Goal: Navigation & Orientation: Find specific page/section

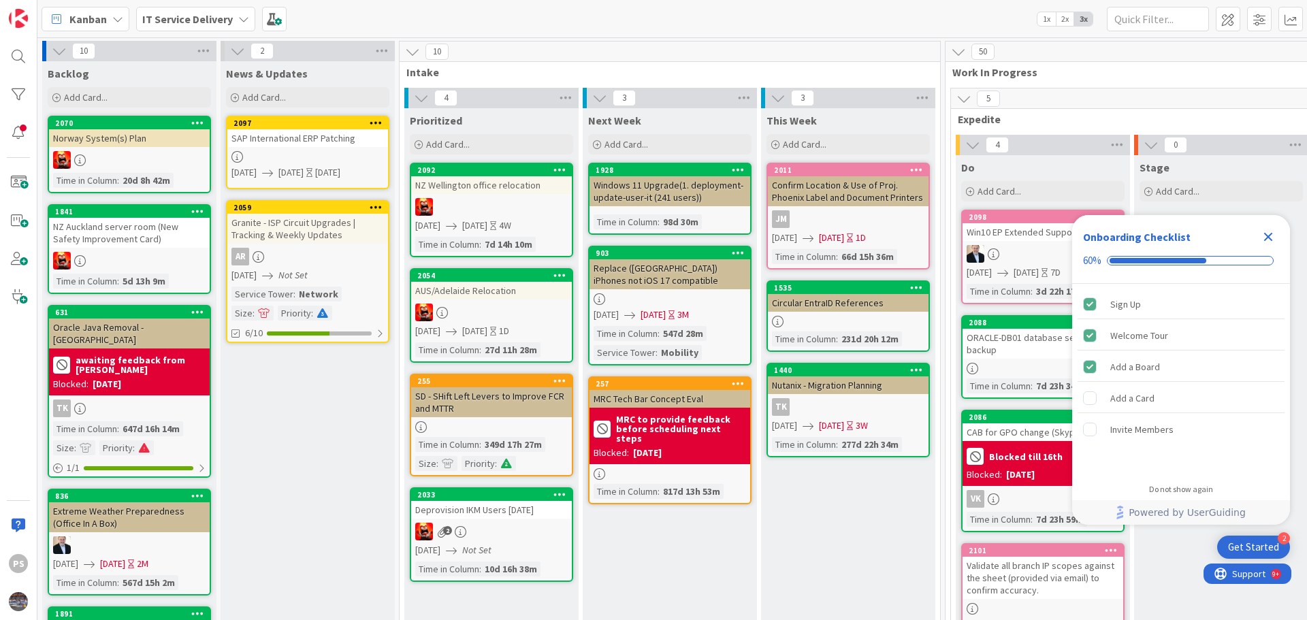
click at [1267, 236] on icon "Close Checklist" at bounding box center [1268, 237] width 9 height 9
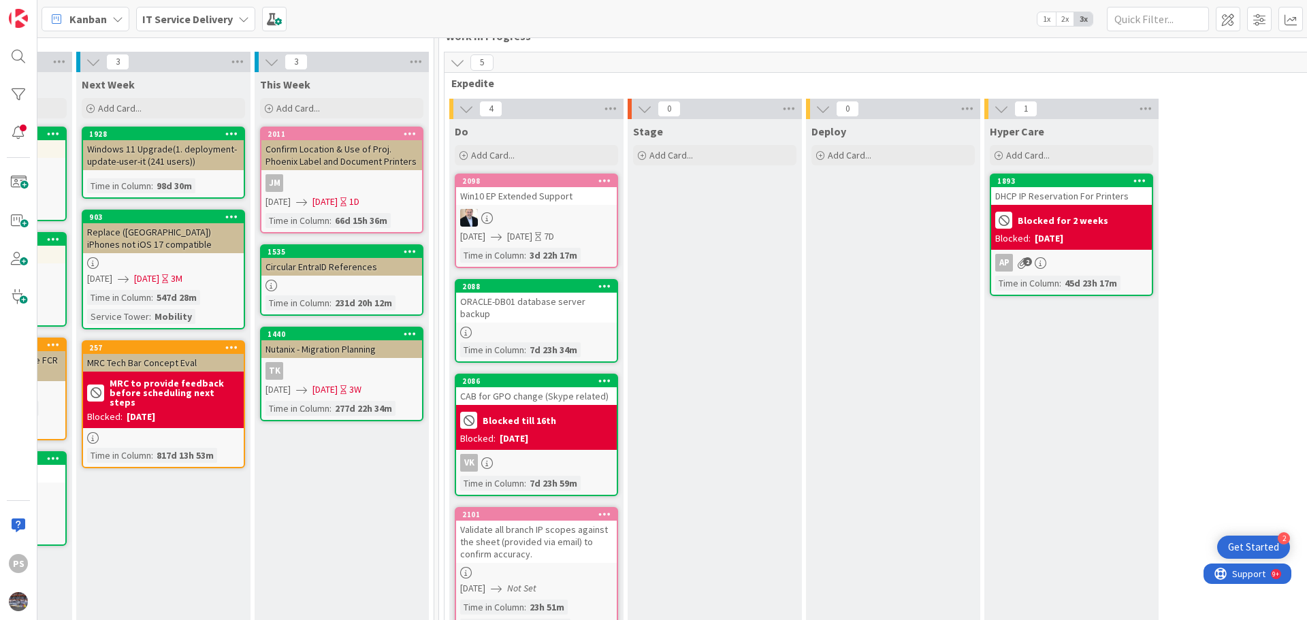
scroll to position [68, 506]
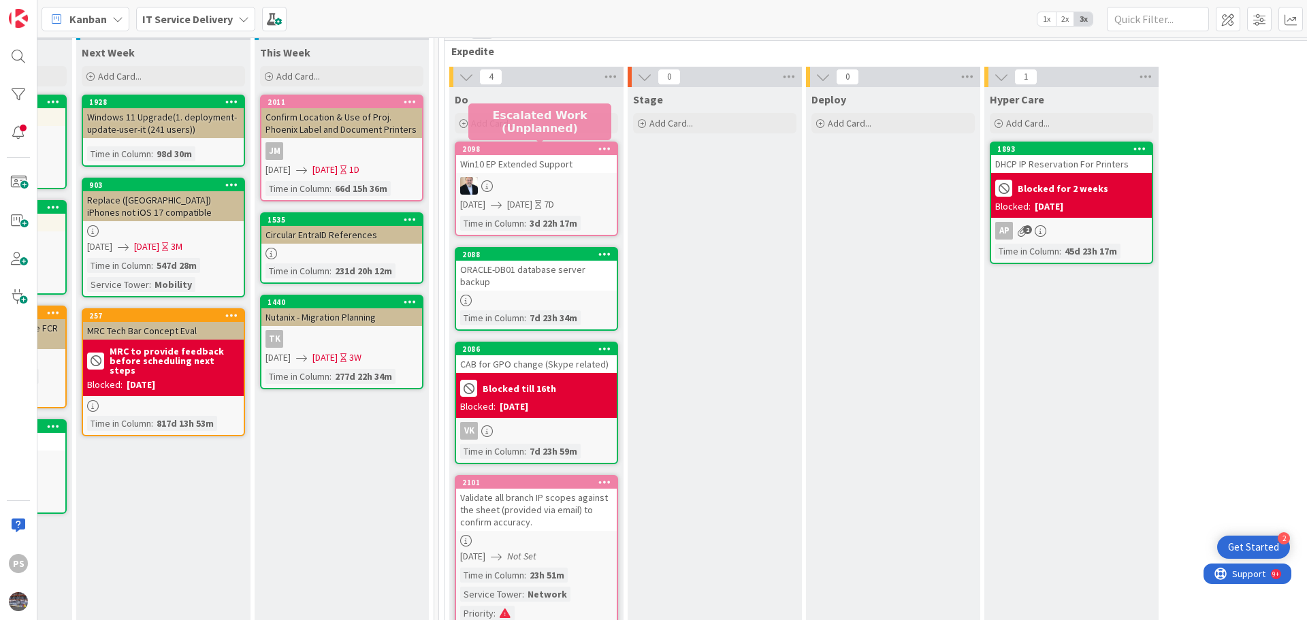
click at [517, 164] on div "Win10 EP Extended Support" at bounding box center [536, 164] width 161 height 18
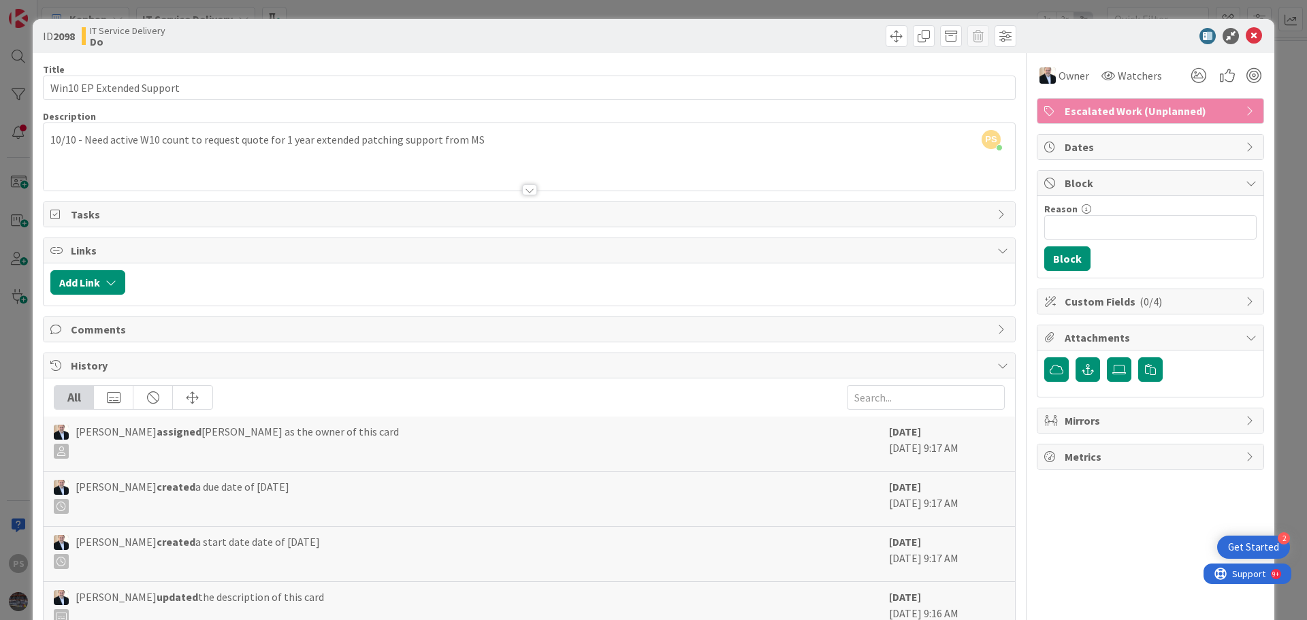
click at [491, 141] on div "PS [PERSON_NAME] just joined 10/10 - Need active W10 count to request quote for…" at bounding box center [529, 156] width 971 height 67
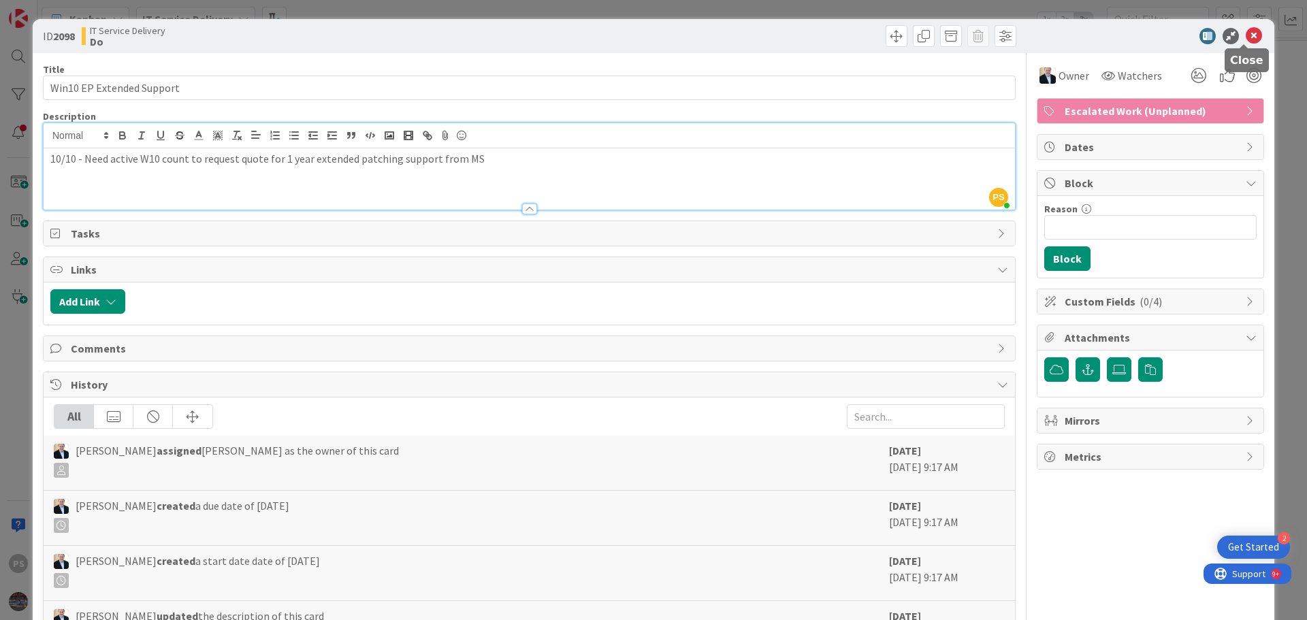
click at [1248, 39] on icon at bounding box center [1253, 36] width 16 height 16
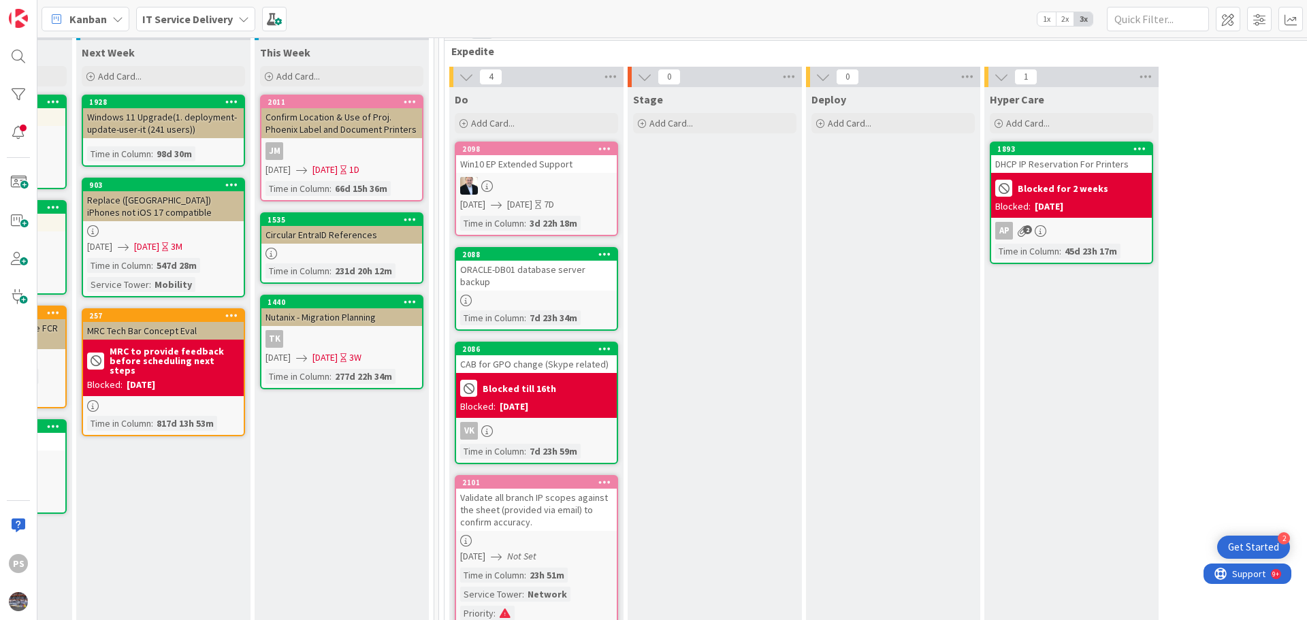
click at [1101, 171] on div "DHCP IP Reservation For Printers" at bounding box center [1071, 164] width 161 height 18
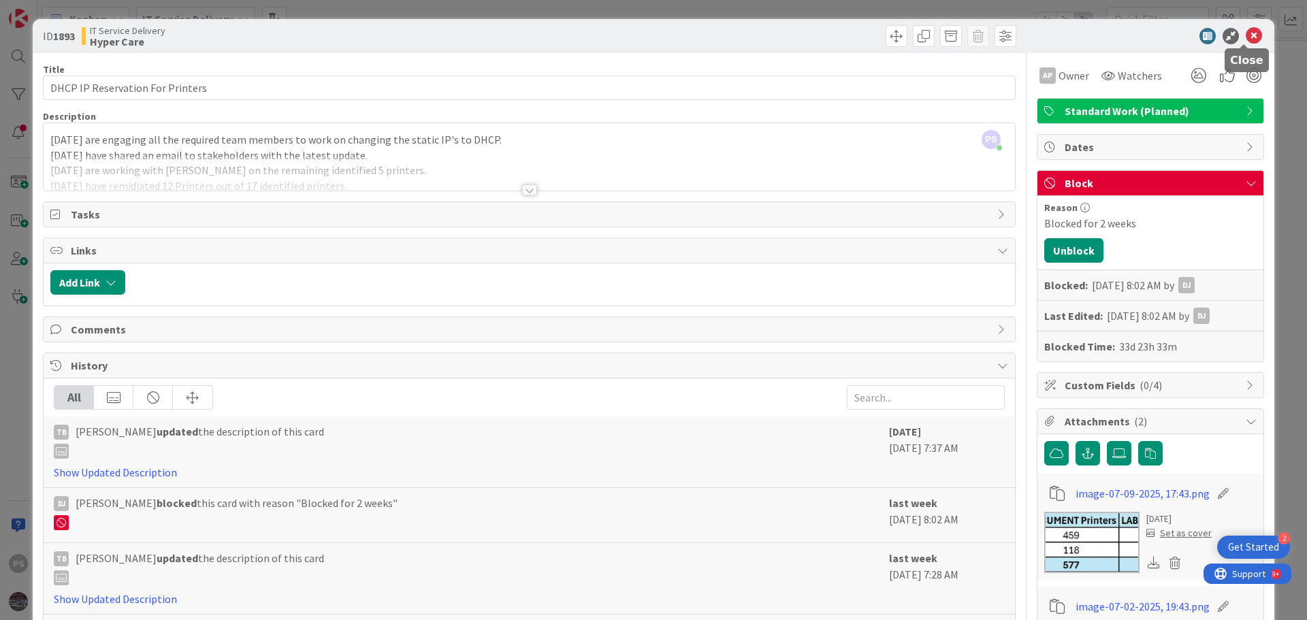
click at [1245, 33] on icon at bounding box center [1253, 36] width 16 height 16
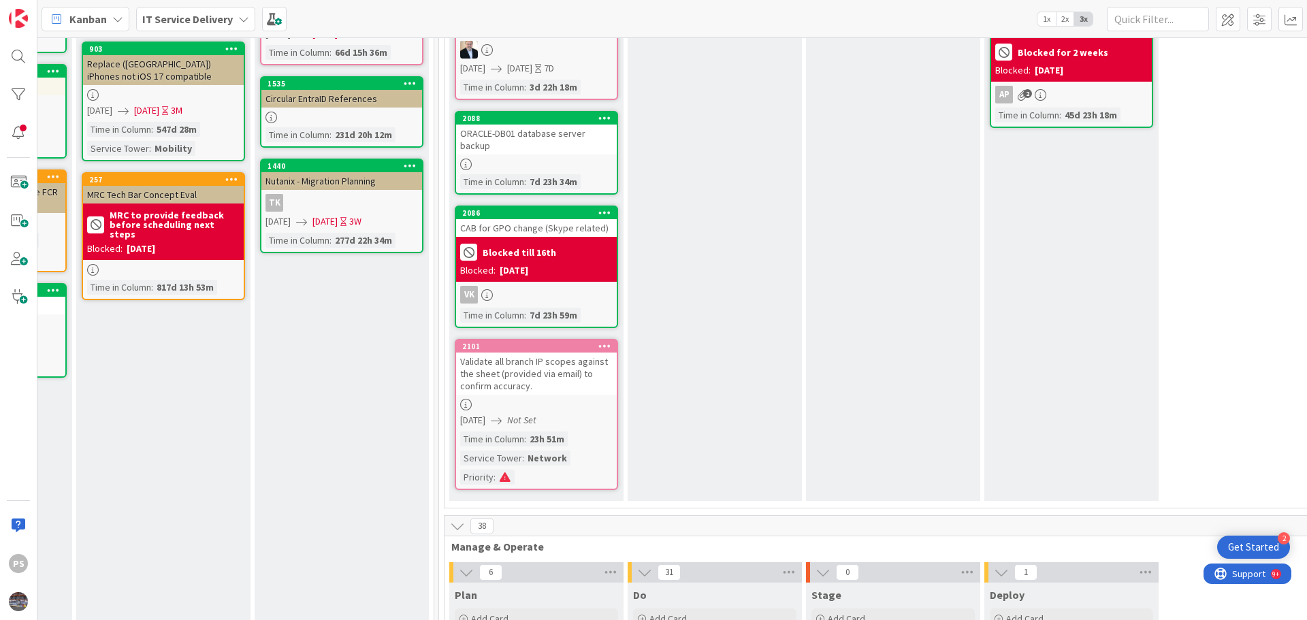
click at [579, 139] on div "ORACLE-DB01 database server backup" at bounding box center [536, 140] width 161 height 30
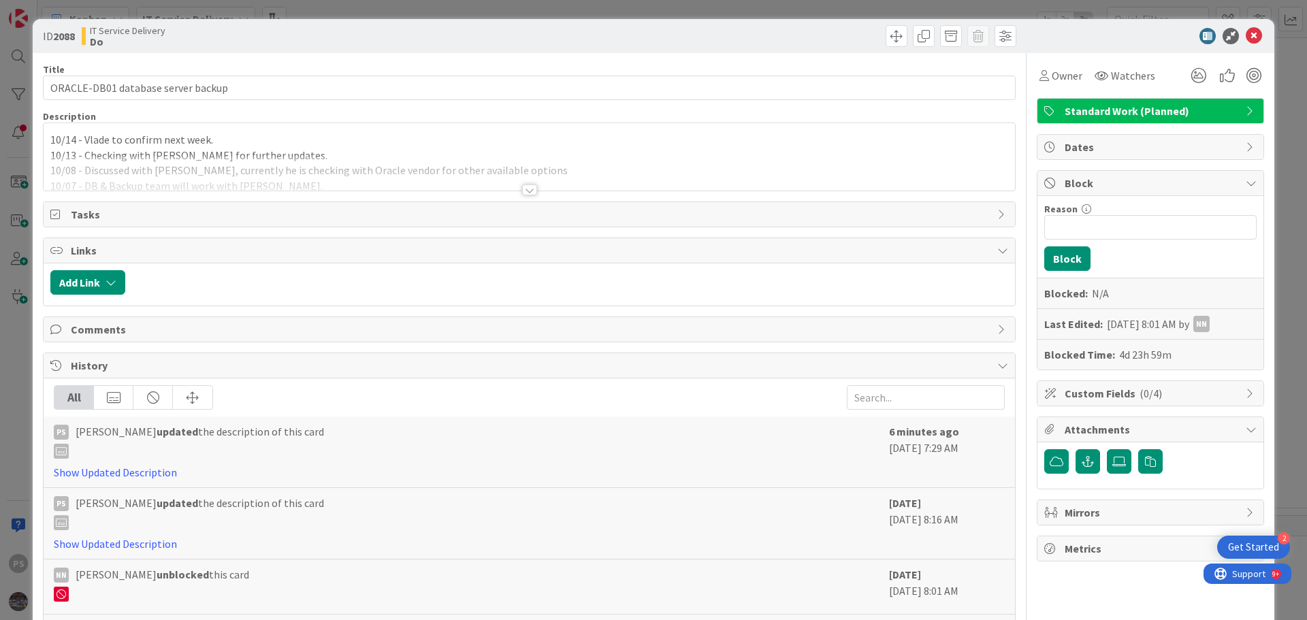
click at [284, 142] on div "10/14 - Vlade to confirm next week. 10/13 - Checking with [PERSON_NAME] for fur…" at bounding box center [529, 156] width 971 height 67
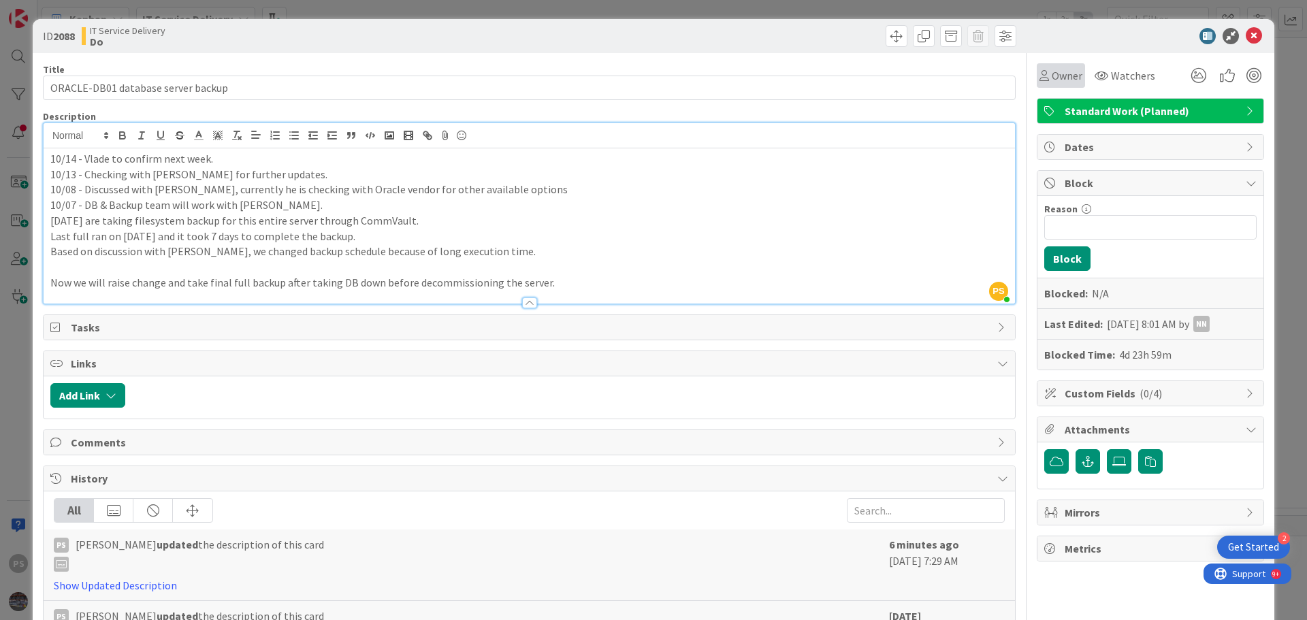
click at [1056, 70] on span "Owner" at bounding box center [1066, 75] width 31 height 16
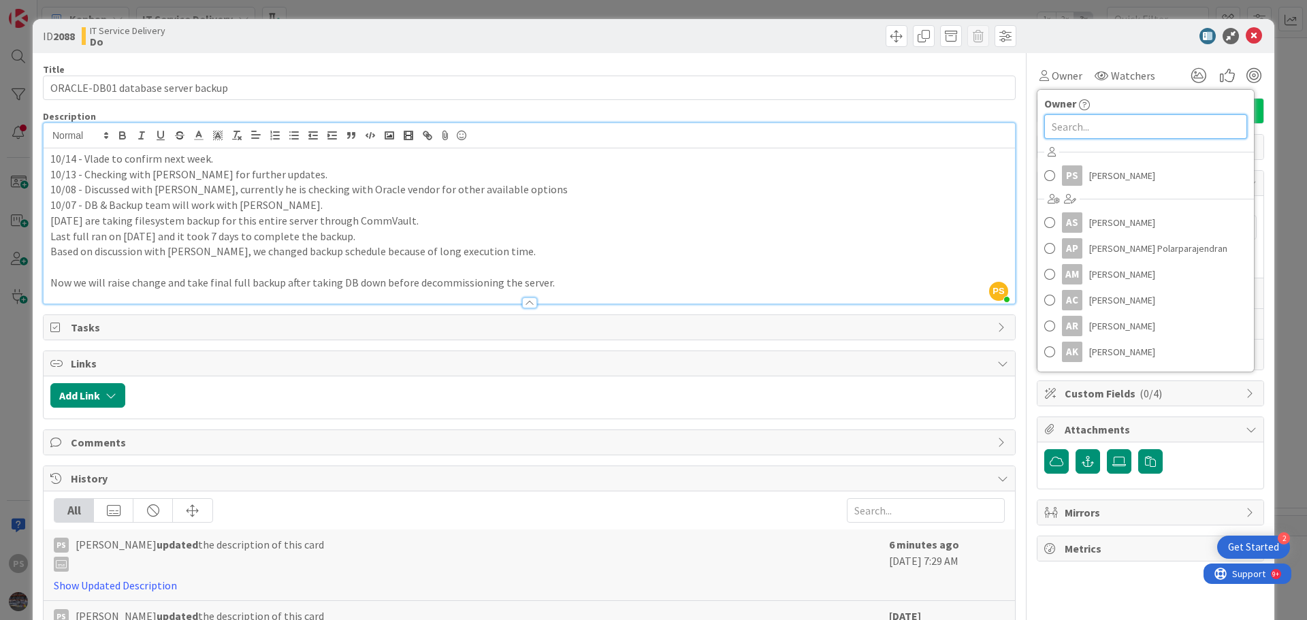
click at [1080, 125] on input "text" at bounding box center [1145, 126] width 203 height 24
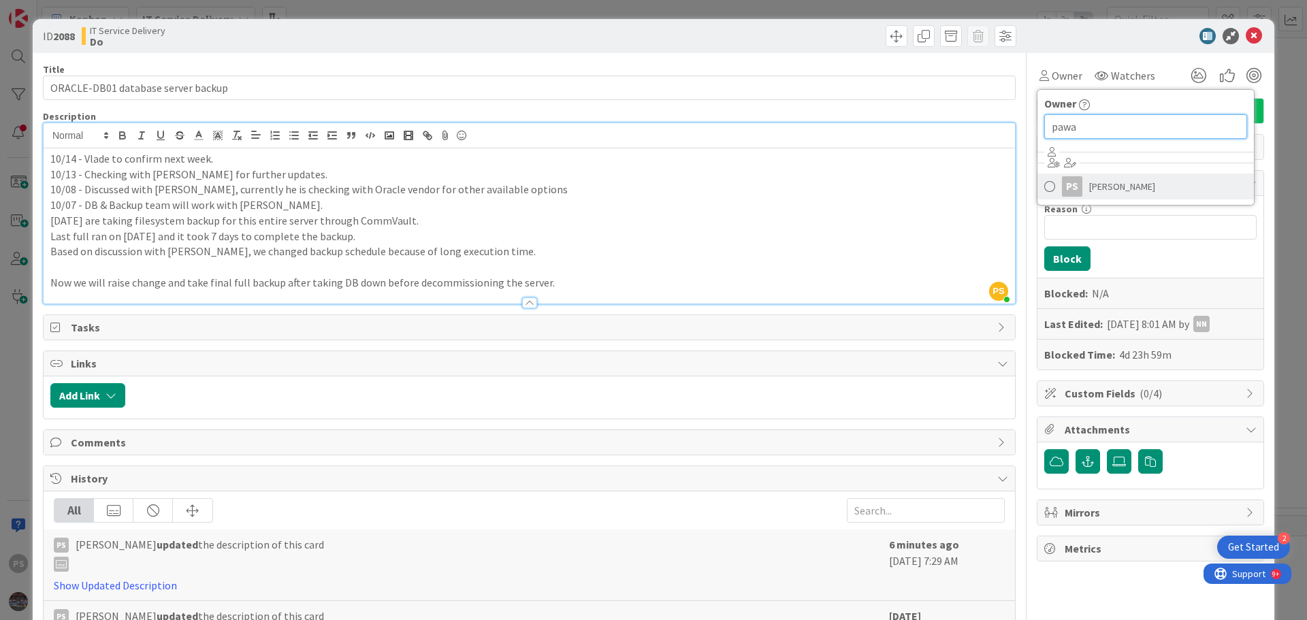
type input "pawa"
click at [1089, 193] on span "[PERSON_NAME]" at bounding box center [1122, 186] width 66 height 20
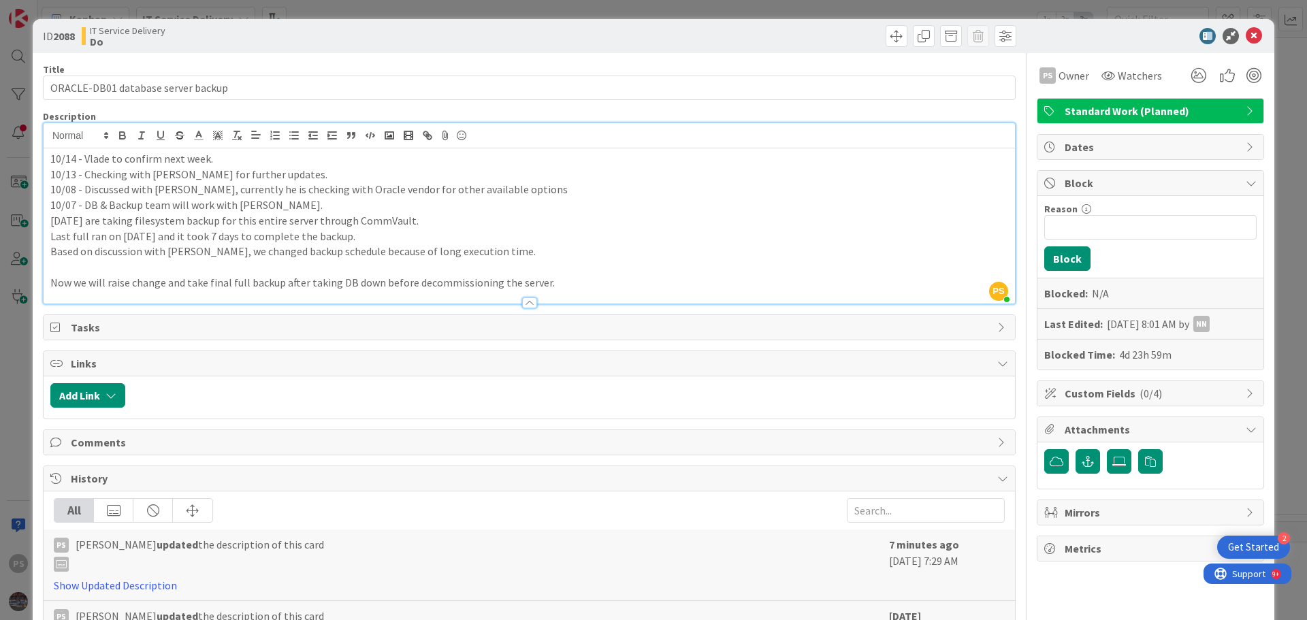
click at [439, 192] on p "10/08 - Discussed with [PERSON_NAME], currently he is checking with Oracle vend…" at bounding box center [529, 190] width 958 height 16
click at [225, 171] on p "10/13 - Checking with [PERSON_NAME] for further updates." at bounding box center [529, 175] width 958 height 16
click at [1245, 36] on icon at bounding box center [1253, 36] width 16 height 16
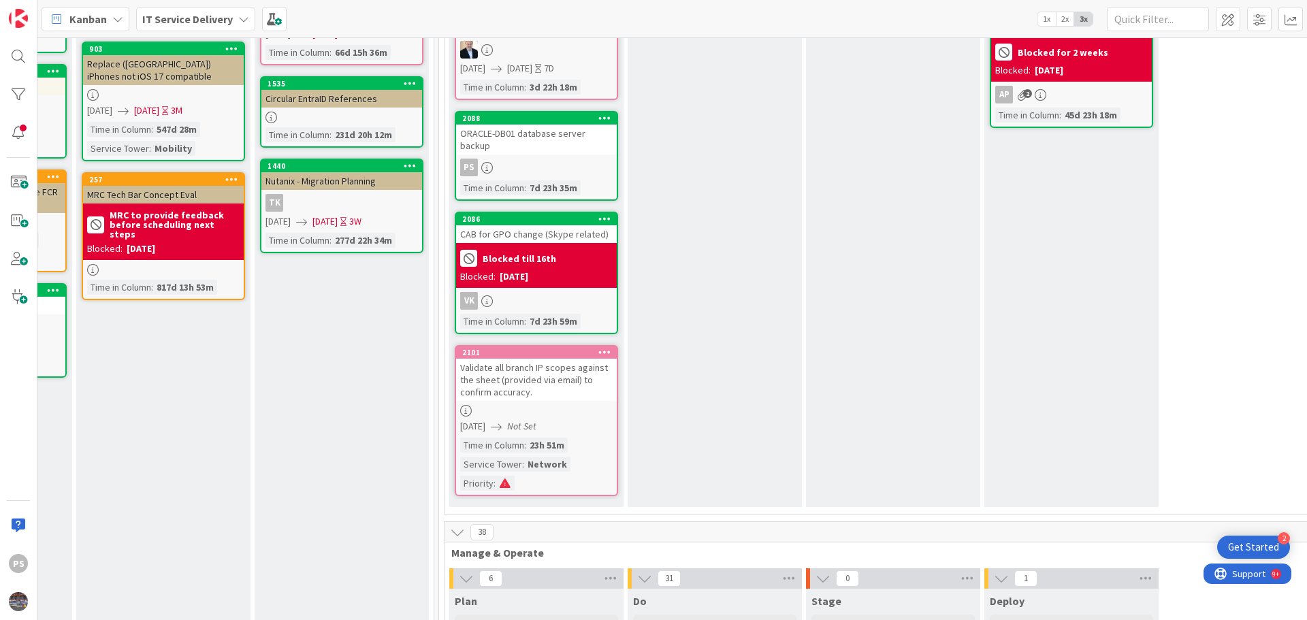
click at [544, 243] on div "Blocked till 16th Blocked: [DATE]" at bounding box center [536, 265] width 161 height 45
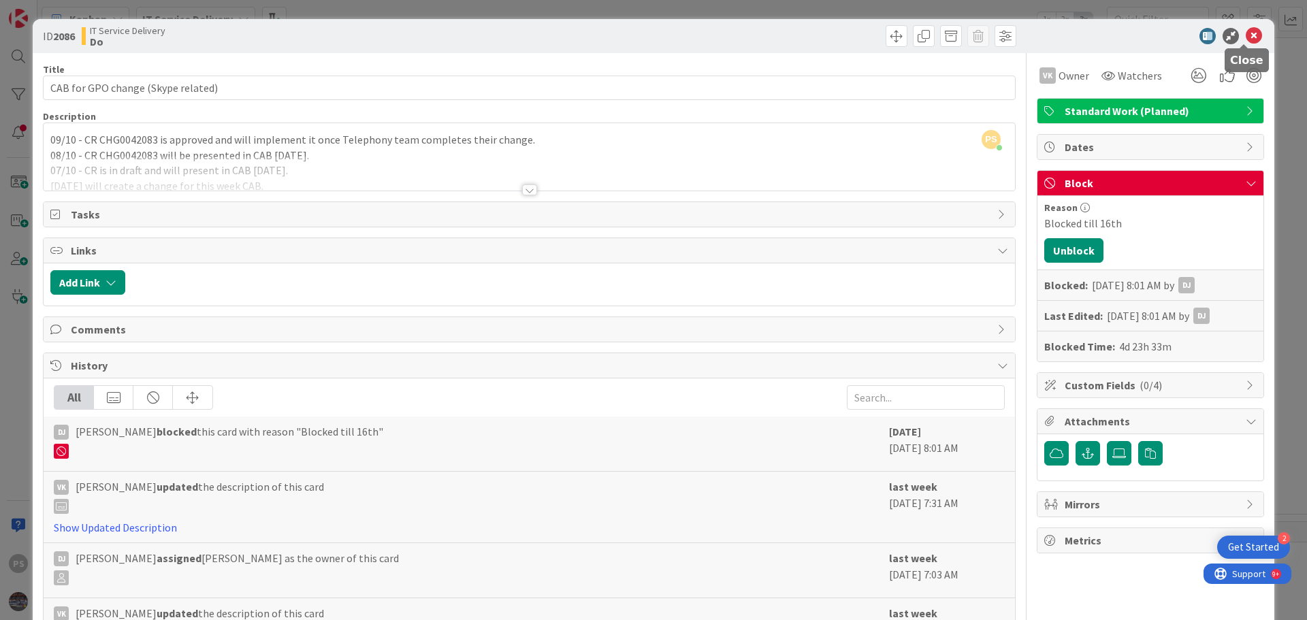
click at [1245, 33] on icon at bounding box center [1253, 36] width 16 height 16
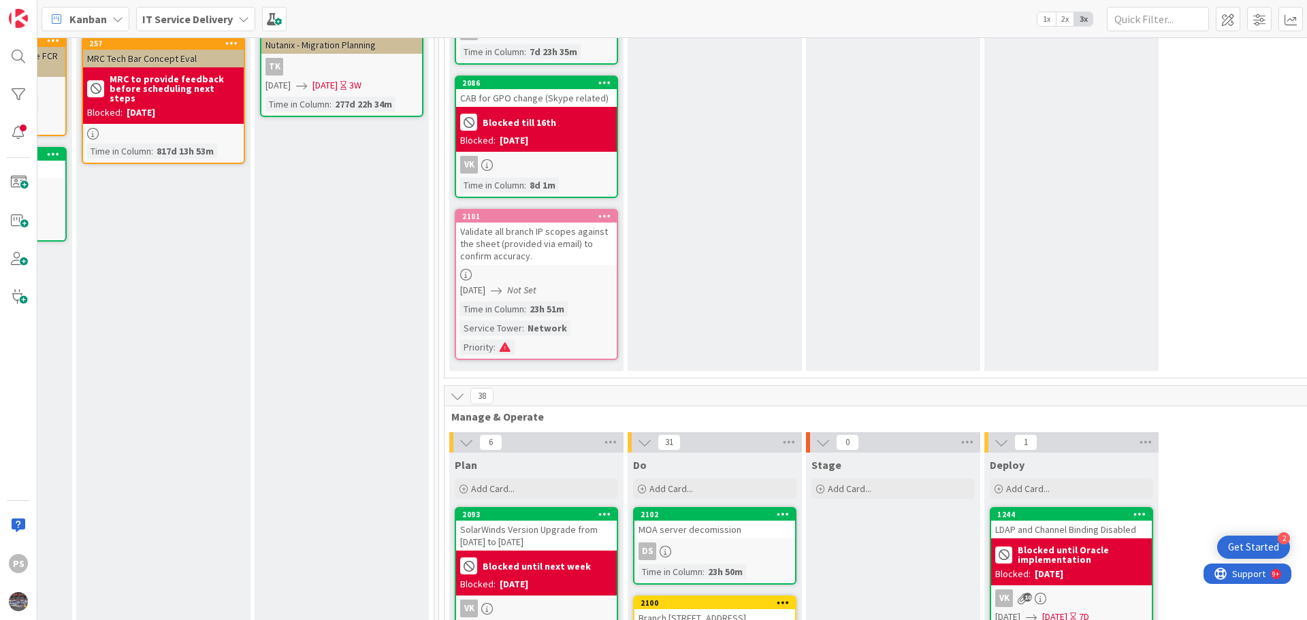
scroll to position [408, 506]
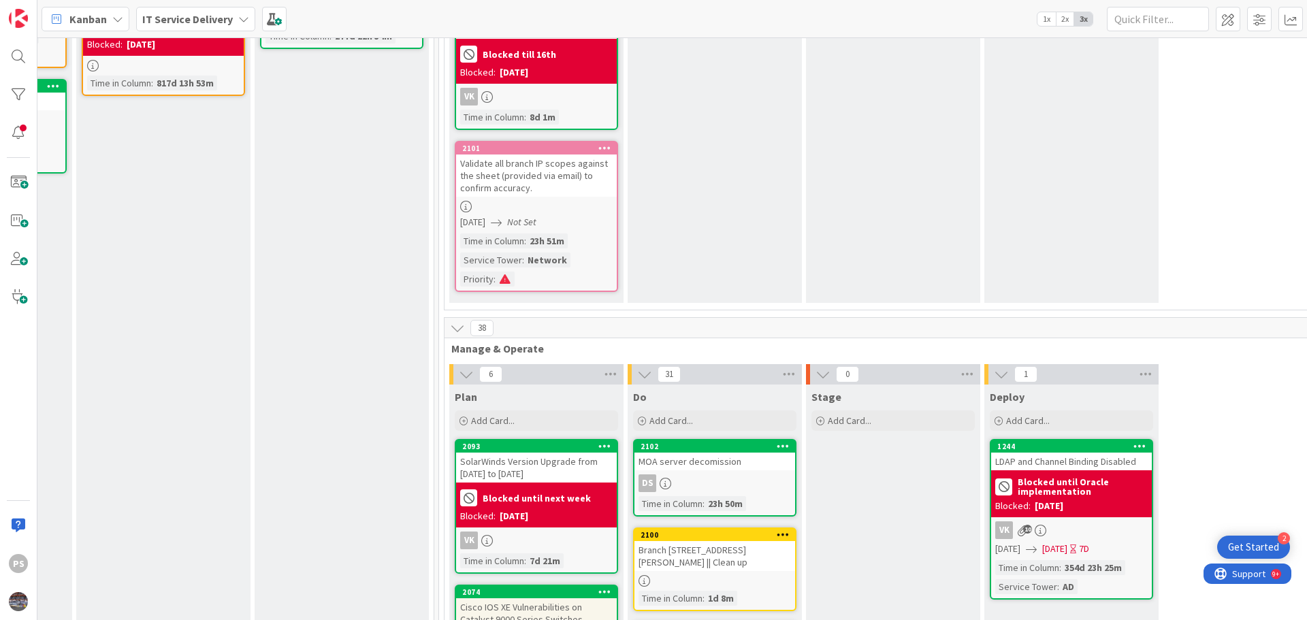
click at [578, 165] on div "Validate all branch IP scopes against the sheet (provided via email) to confirm…" at bounding box center [536, 175] width 161 height 42
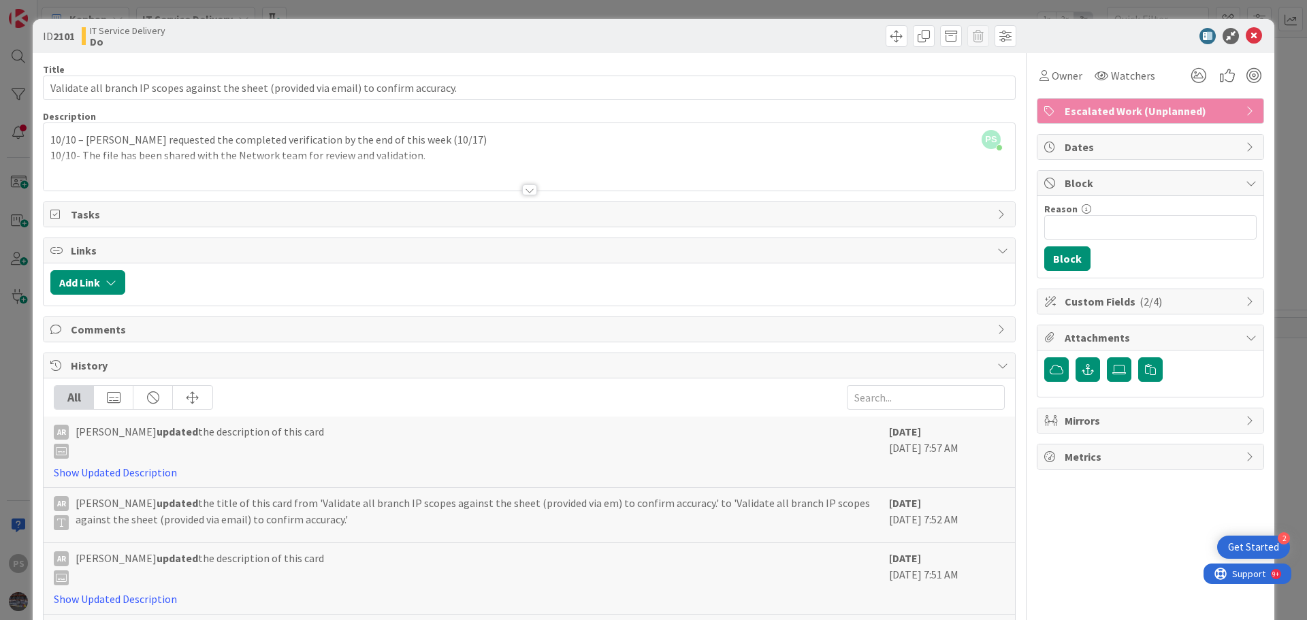
click at [455, 143] on div "PS [PERSON_NAME] just joined 10/10 – [PERSON_NAME] requested the completed veri…" at bounding box center [529, 156] width 971 height 67
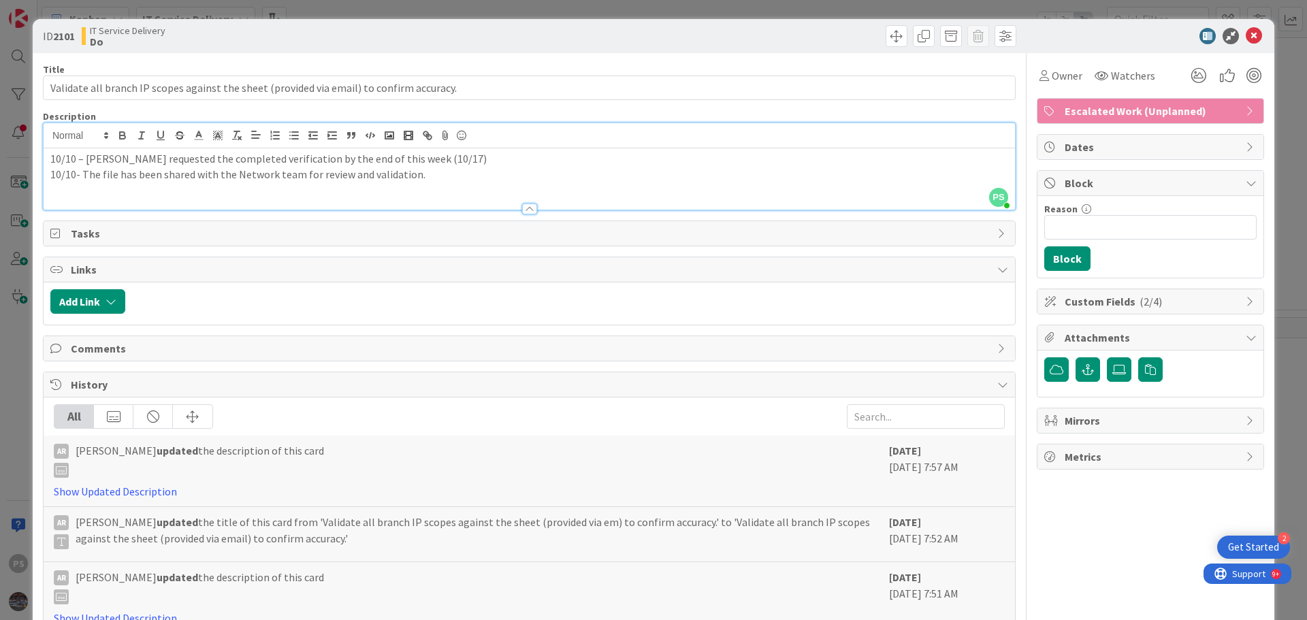
click at [455, 161] on p "10/10 – [PERSON_NAME] requested the completed verification by the end of this w…" at bounding box center [529, 159] width 958 height 16
click at [1051, 74] on span "Owner" at bounding box center [1066, 75] width 31 height 16
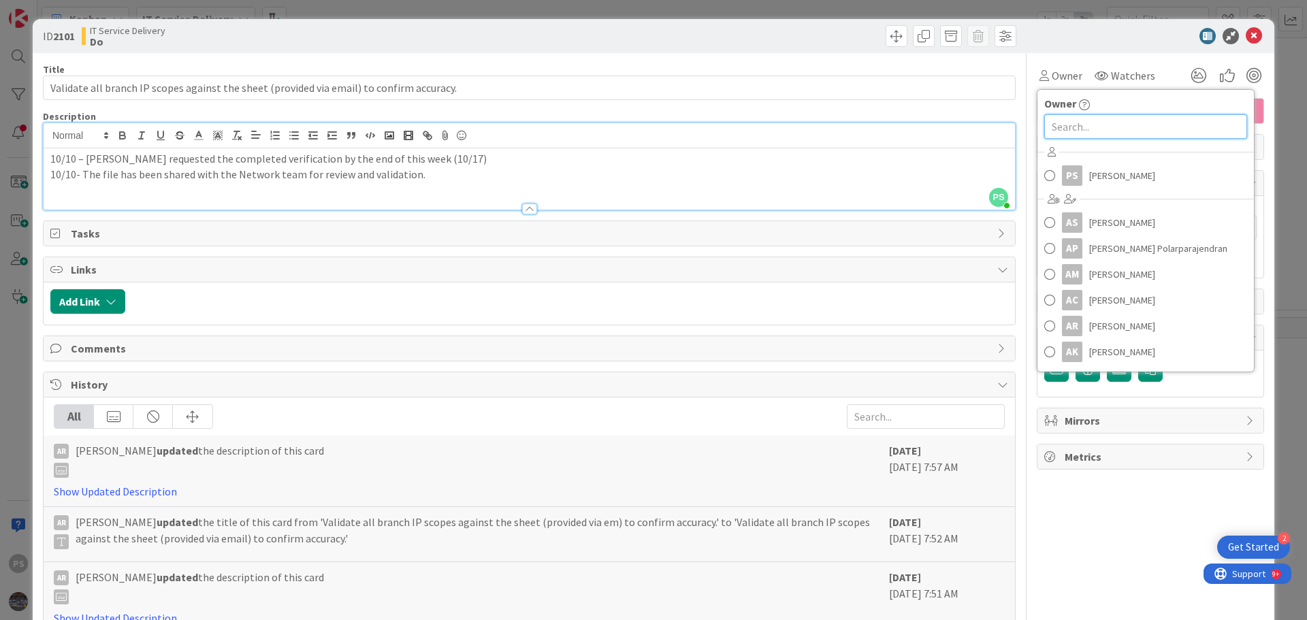
click at [1053, 123] on input "text" at bounding box center [1145, 126] width 203 height 24
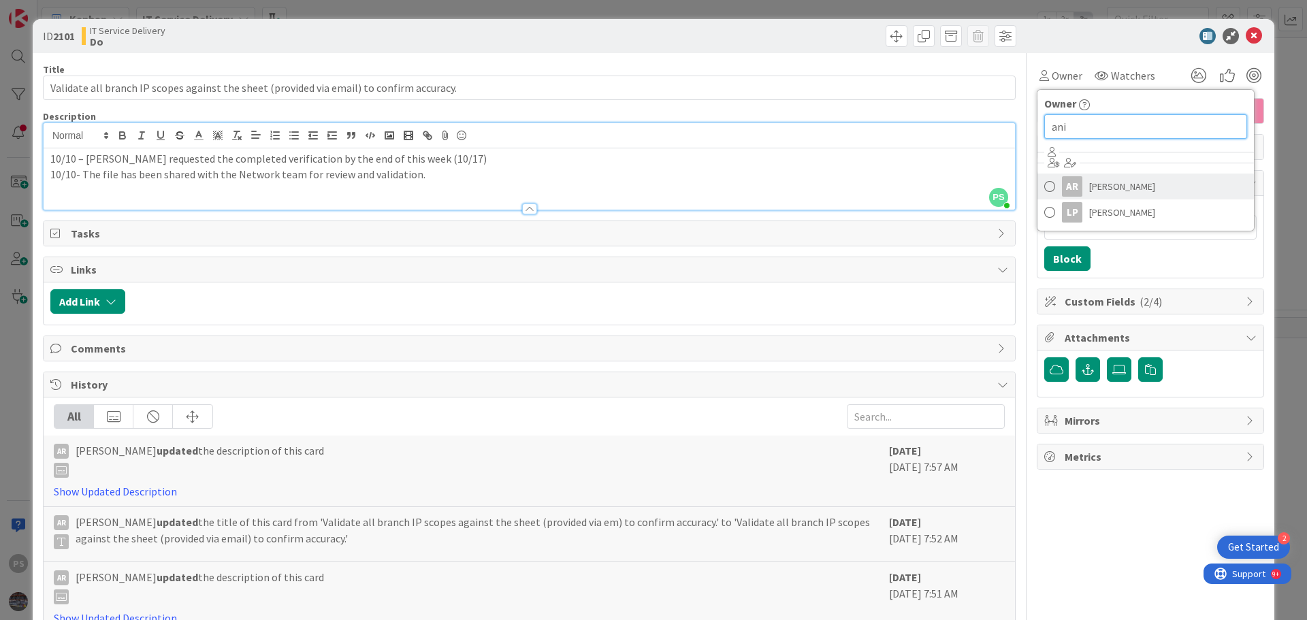
type input "ani"
click at [1089, 191] on span "[PERSON_NAME]" at bounding box center [1122, 186] width 66 height 20
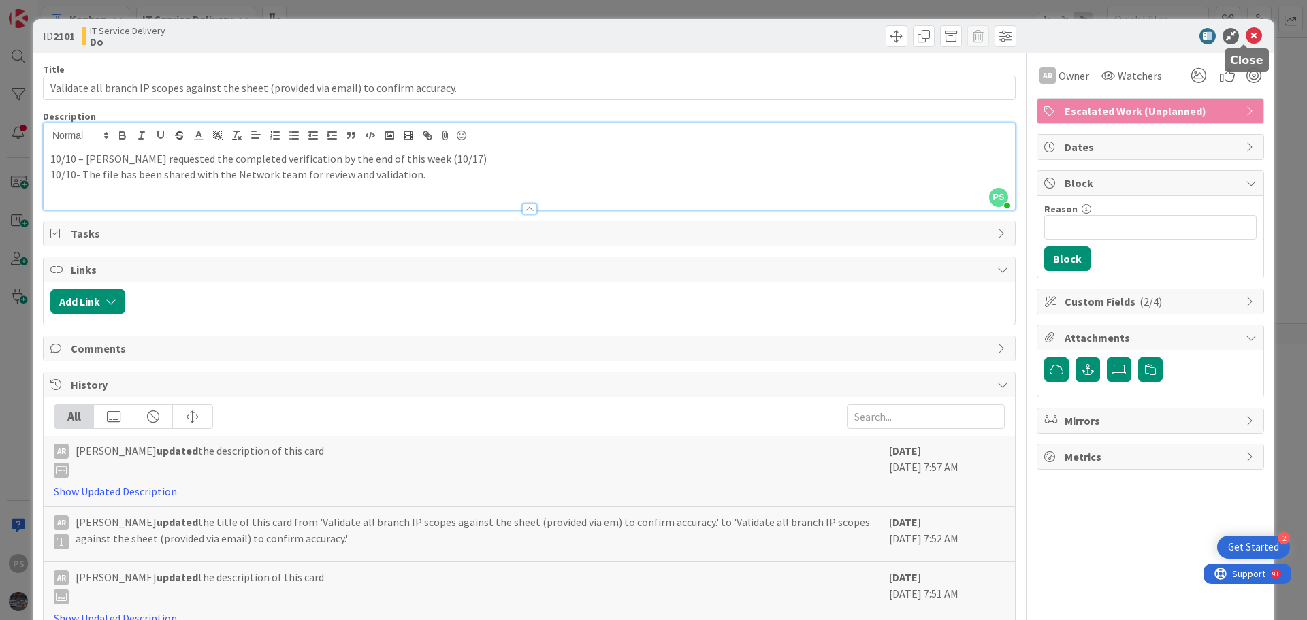
click at [1245, 34] on icon at bounding box center [1253, 36] width 16 height 16
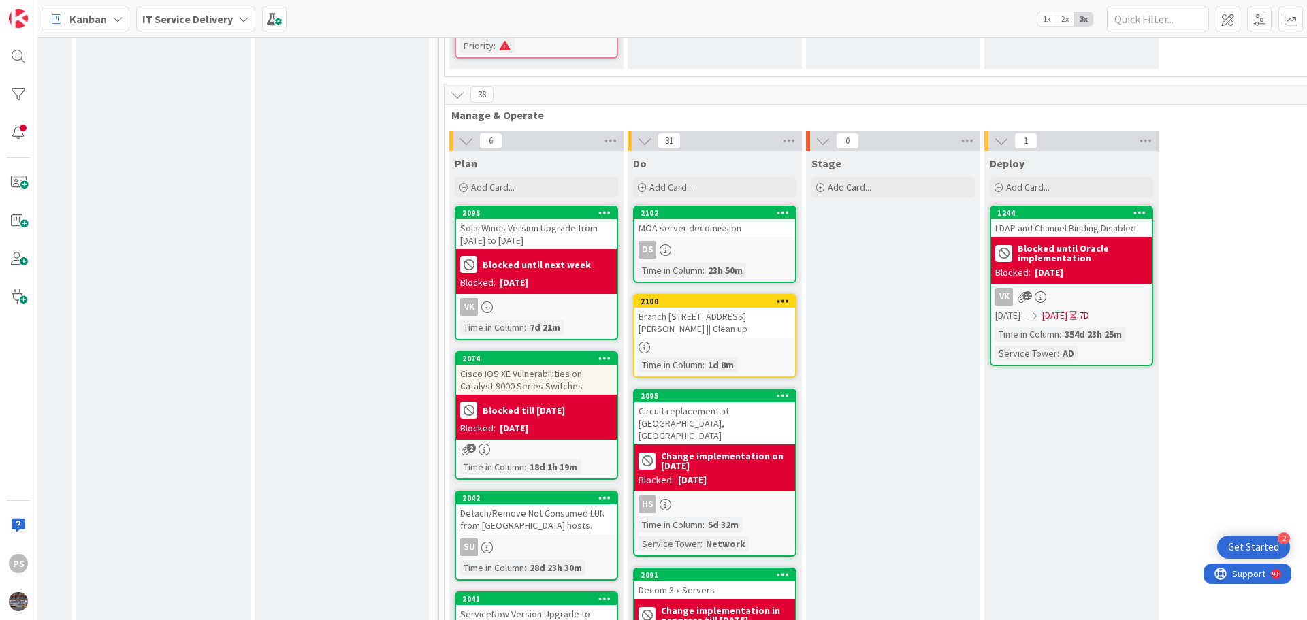
scroll to position [681, 506]
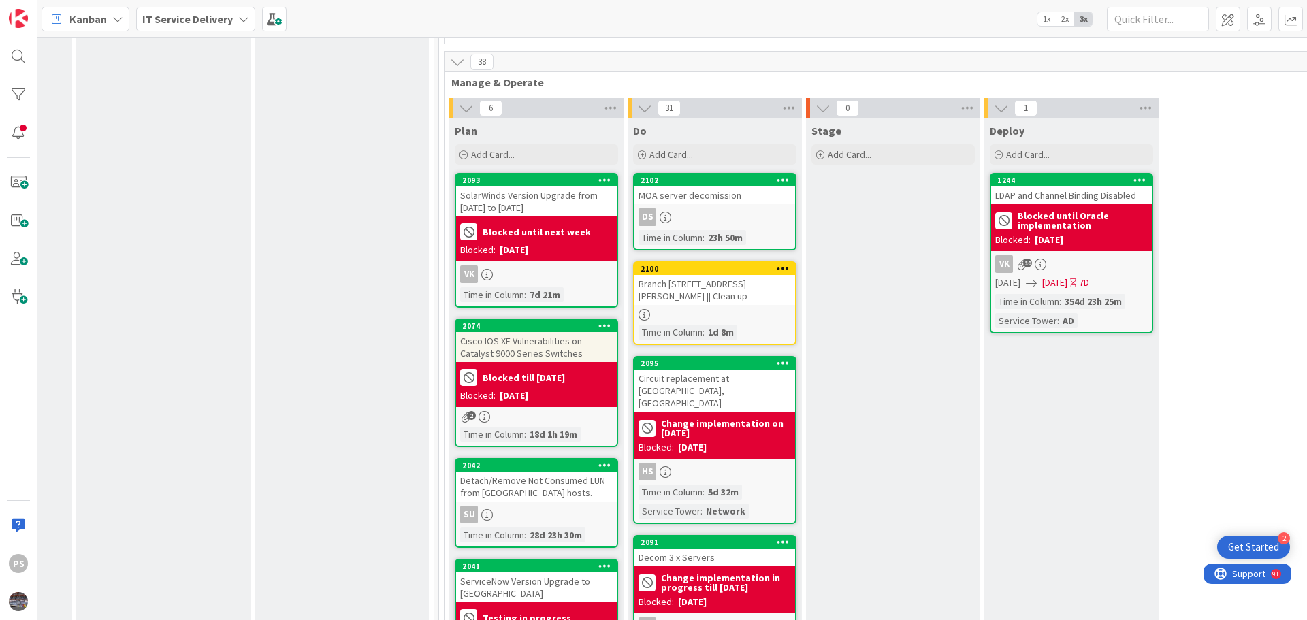
click at [705, 186] on div "MOA server decomission" at bounding box center [714, 195] width 161 height 18
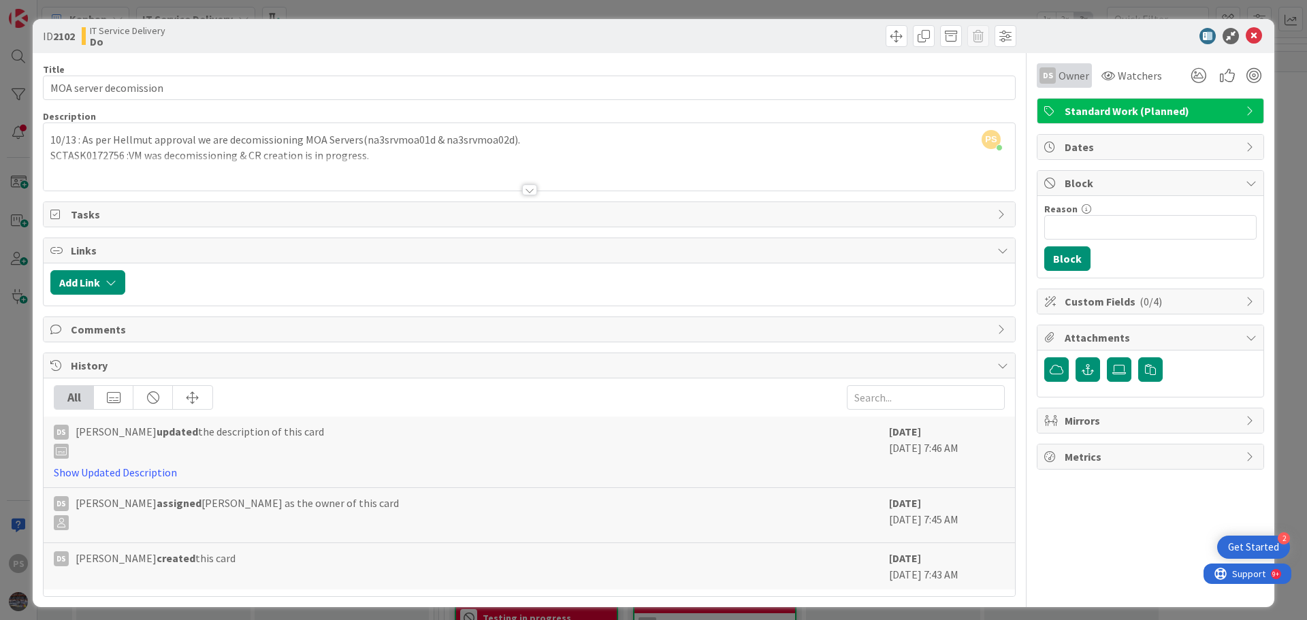
click at [1061, 71] on span "Owner" at bounding box center [1073, 75] width 31 height 16
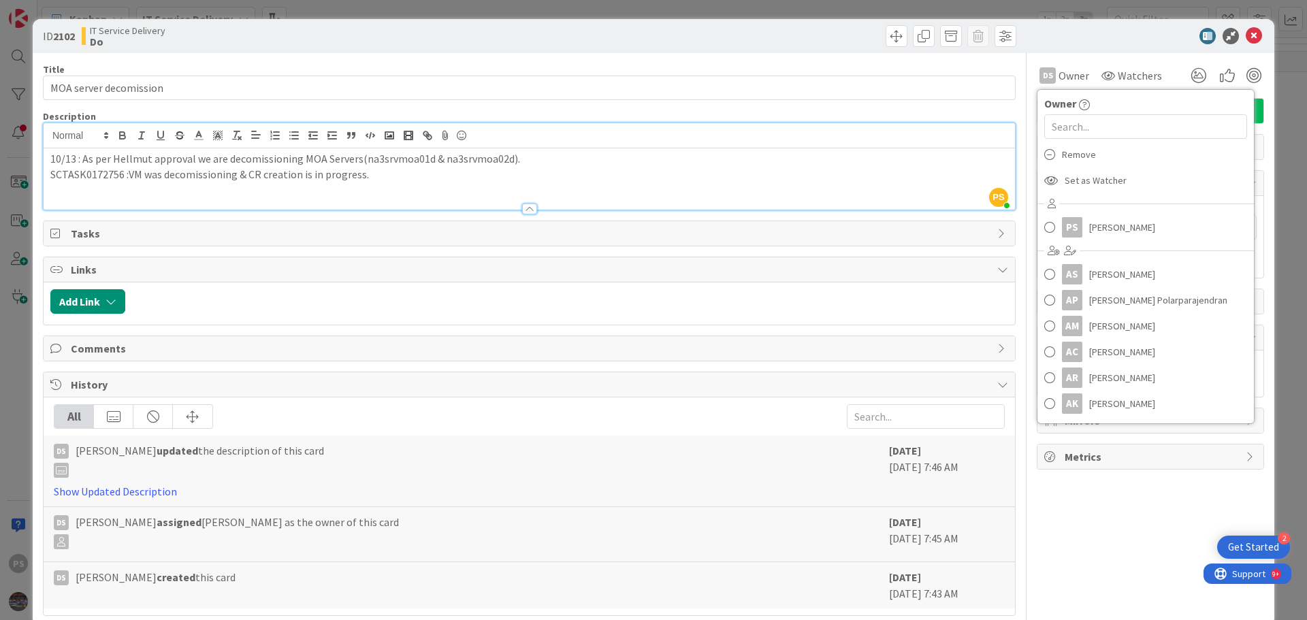
click at [903, 144] on div "PS [PERSON_NAME] just joined 10/13 : As per Hellmut approval we are decomission…" at bounding box center [529, 166] width 971 height 86
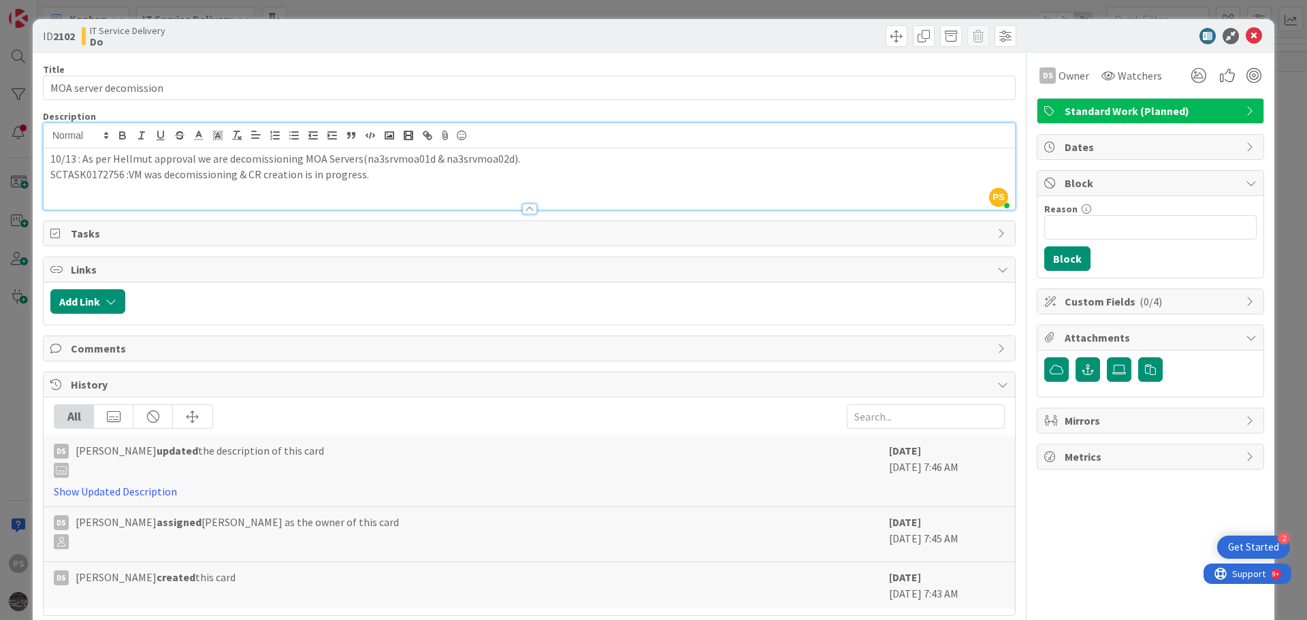
click at [318, 186] on div "10/13 : As per Hellmut approval we are decomissioning MOA Servers(na3srvmoa01d …" at bounding box center [529, 178] width 971 height 61
click at [273, 161] on p "10/13 : As per Hellmut approval we are decomissioning MOA Servers(na3srvmoa01d …" at bounding box center [529, 159] width 958 height 16
click at [291, 182] on div "10/13 : As per Hellmut approval we are decommissioning MOA Servers(na3srvmoa01d…" at bounding box center [529, 178] width 971 height 61
click at [397, 183] on div "10/13 : As per Hellmut approval we are decommissioning MOA Servers(na3srvmoa01d…" at bounding box center [529, 178] width 971 height 61
click at [1245, 28] on icon at bounding box center [1253, 36] width 16 height 16
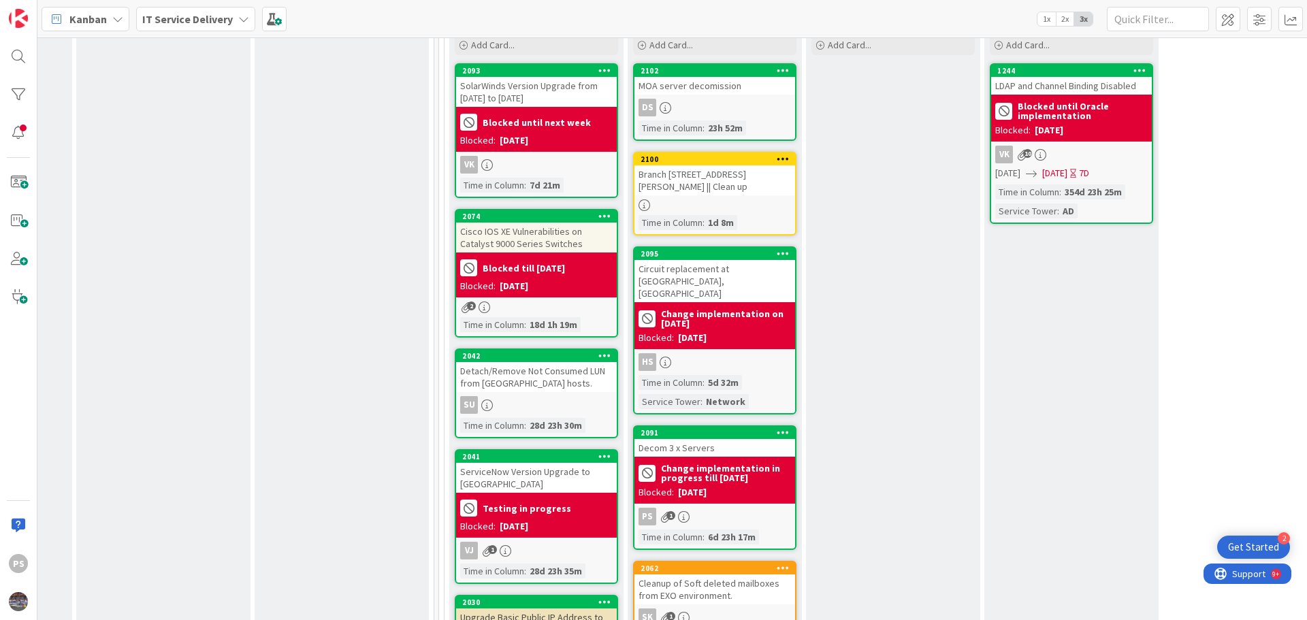
scroll to position [817, 506]
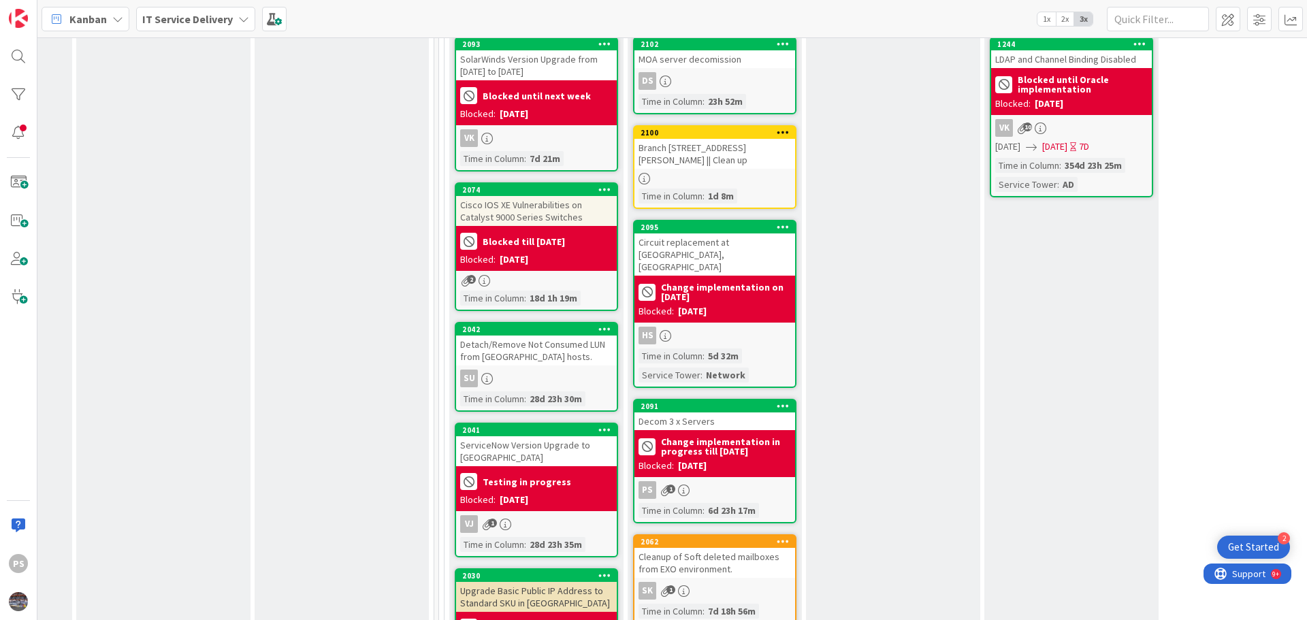
click at [531, 336] on div "Detach/Remove Not Consumed LUN from [GEOGRAPHIC_DATA] hosts." at bounding box center [536, 351] width 161 height 30
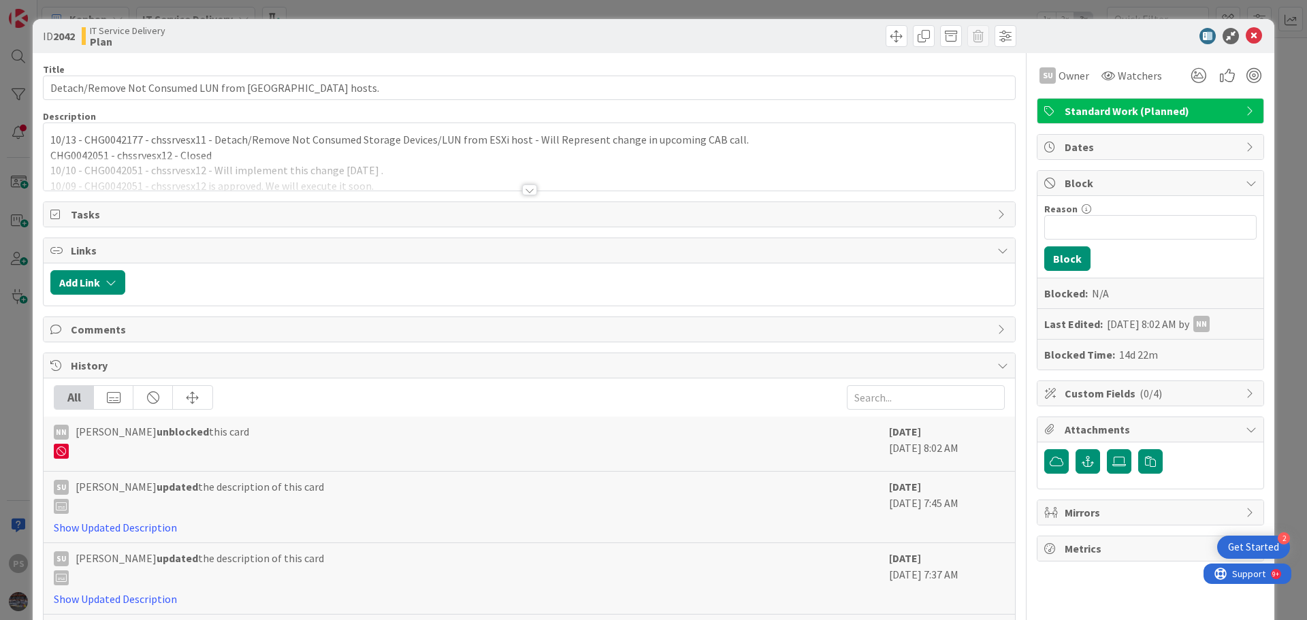
click at [137, 151] on p "CHG0042051 - chssrvesx12 - Closed" at bounding box center [529, 156] width 958 height 16
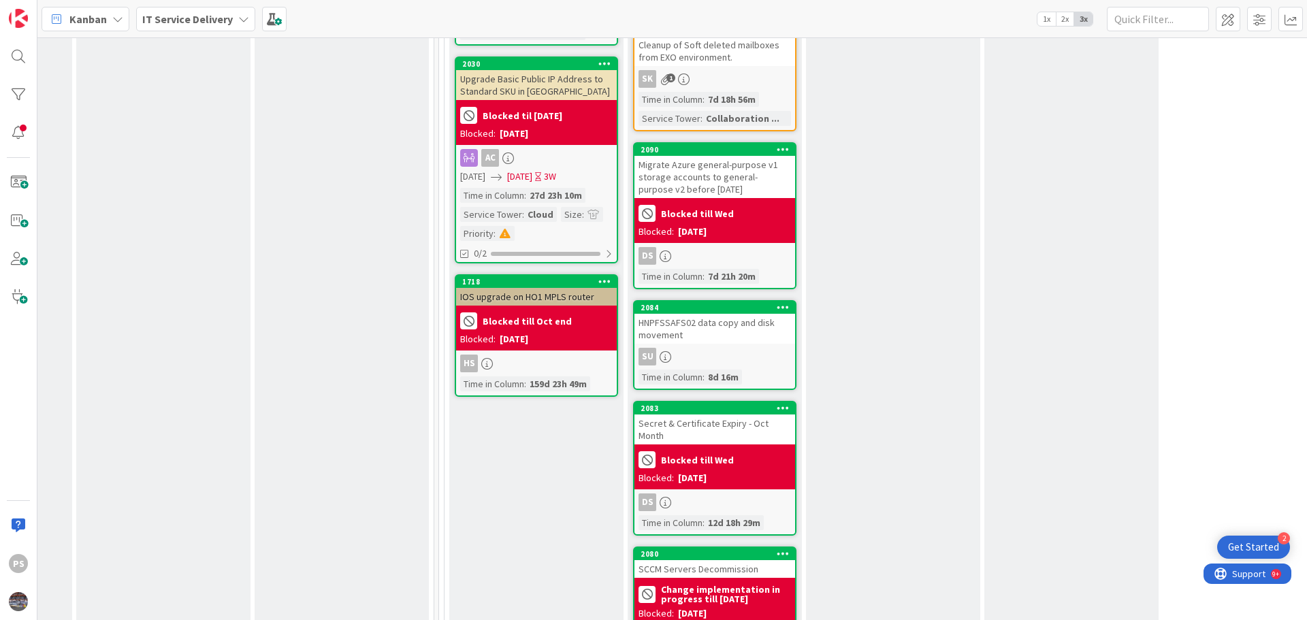
scroll to position [1361, 506]
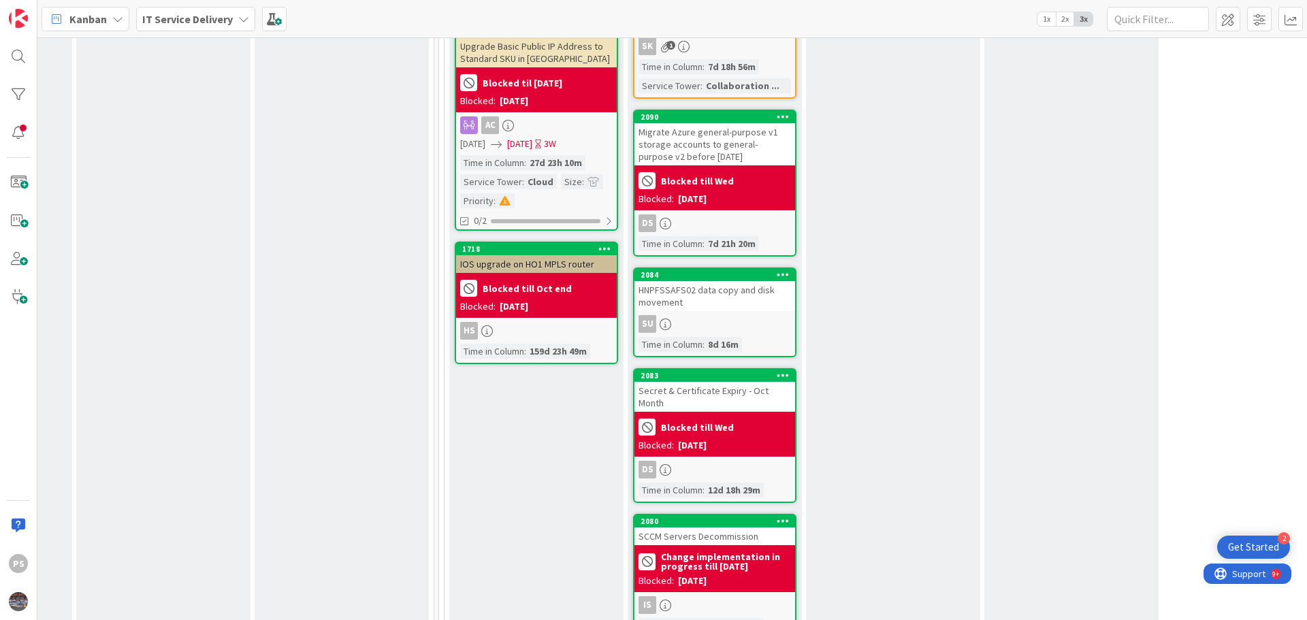
click at [775, 281] on div "HNPFSSAFS02 data copy and disk movement" at bounding box center [714, 296] width 161 height 30
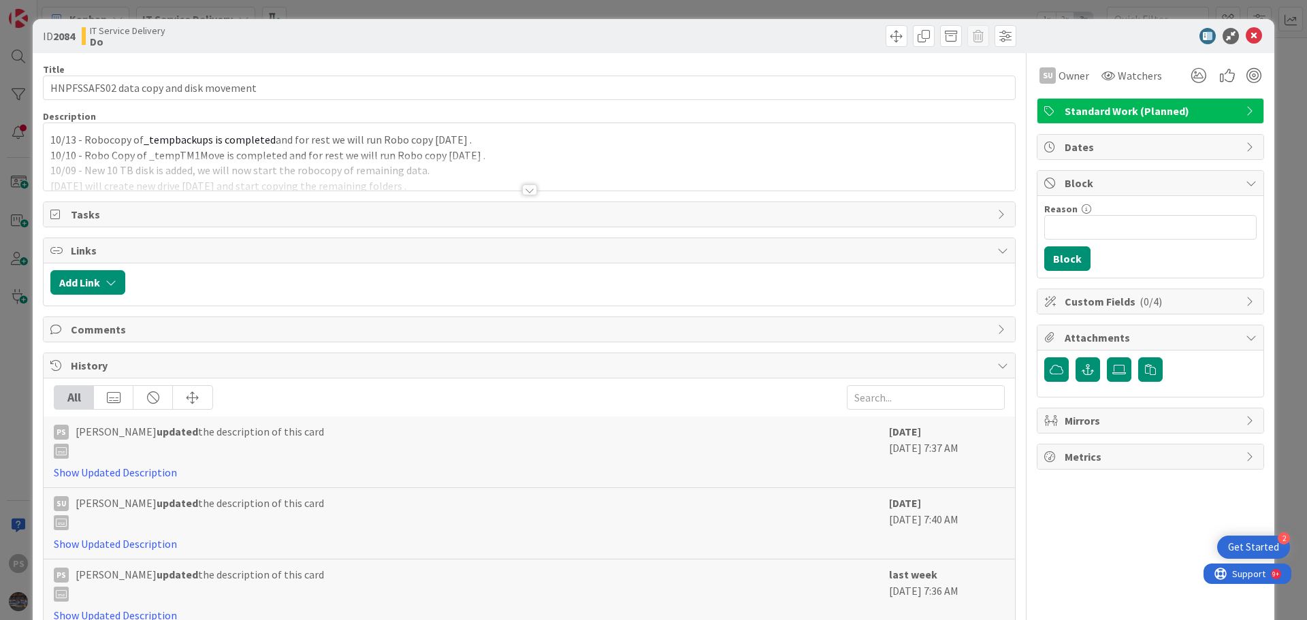
click at [472, 145] on div "10/13 - Robocopy of _tempbackups is completed and for rest we will run Robo cop…" at bounding box center [529, 156] width 971 height 67
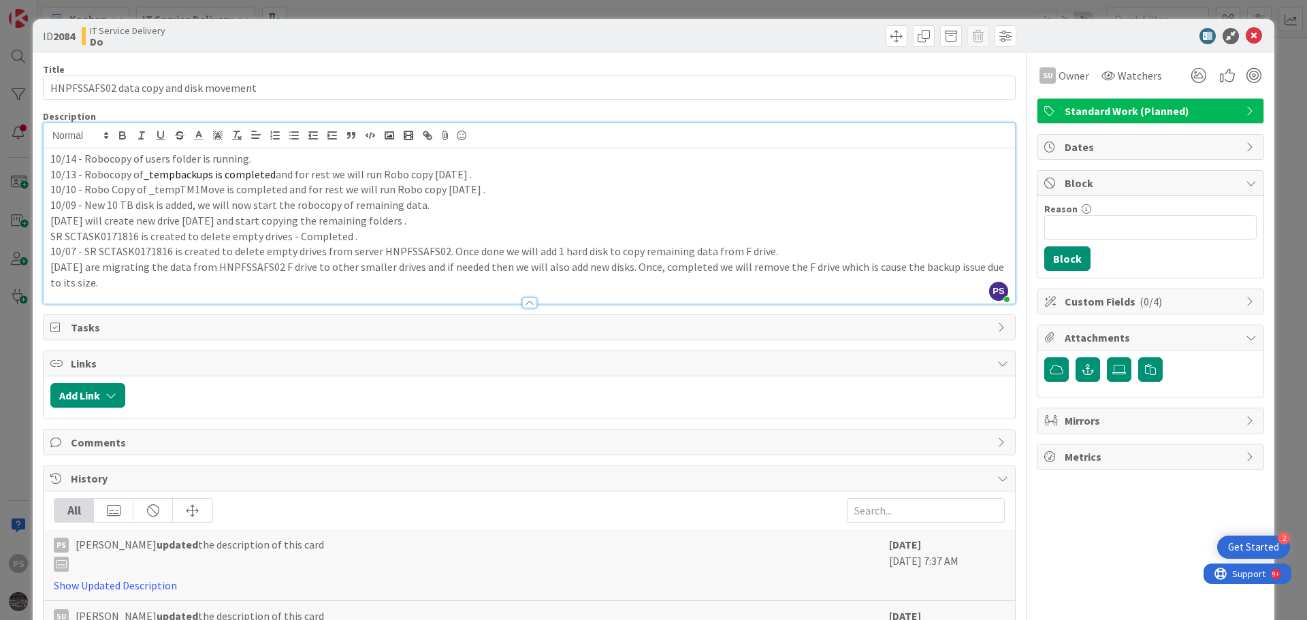
click at [143, 162] on p "10/14 - Robocopy of users folder is running." at bounding box center [529, 159] width 958 height 16
click at [384, 193] on p "10/10 - Robo Copy of _tempTM1Move is completed and for rest we will run Robo co…" at bounding box center [529, 190] width 958 height 16
click at [1245, 38] on icon at bounding box center [1253, 36] width 16 height 16
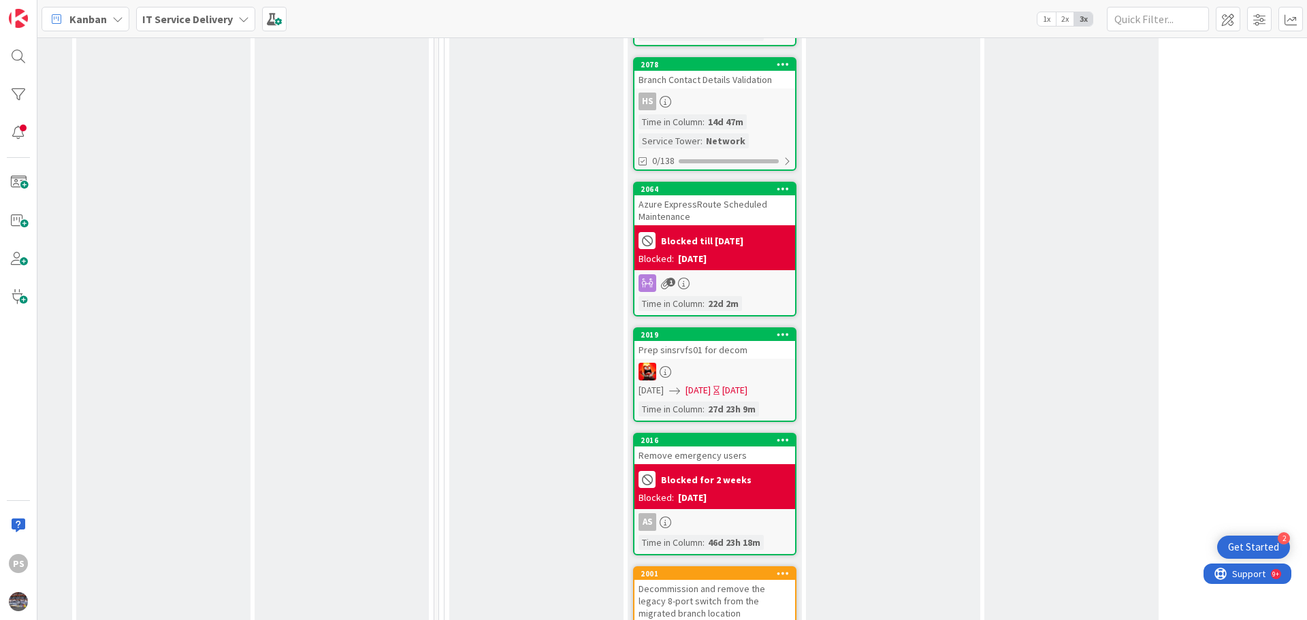
scroll to position [2110, 506]
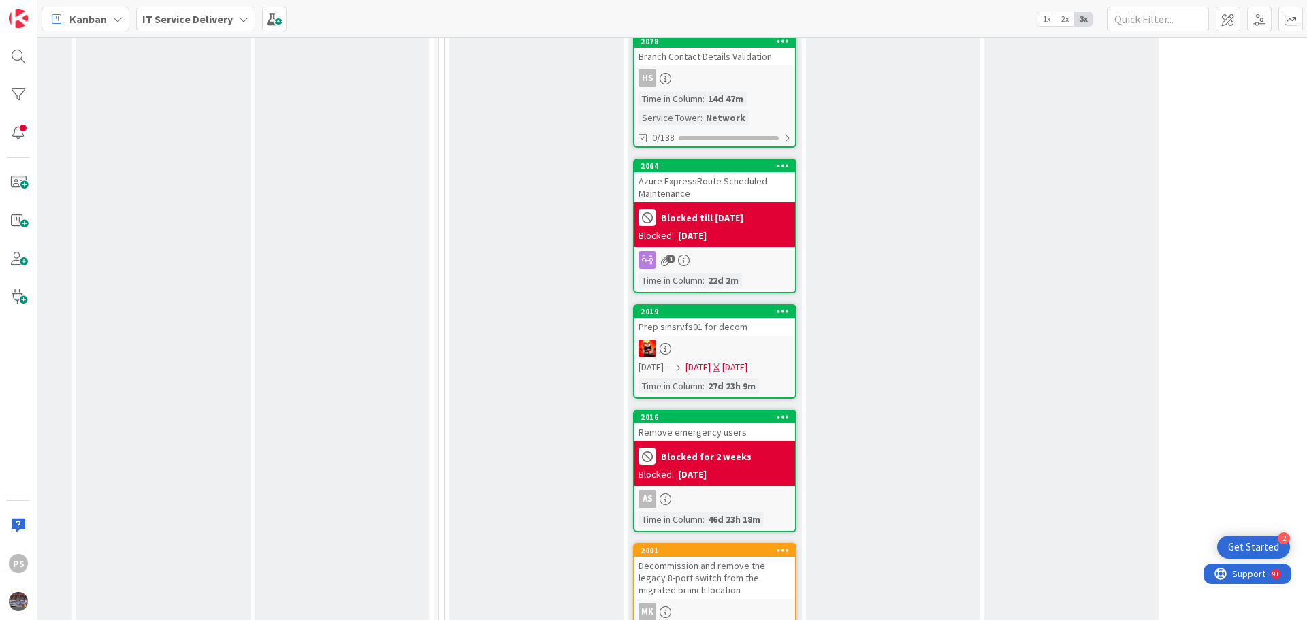
click at [739, 304] on div "2019 Prep sinsrvfs01 for decom [DATE] [DATE] [DATE] Time in [GEOGRAPHIC_DATA] :…" at bounding box center [714, 351] width 163 height 95
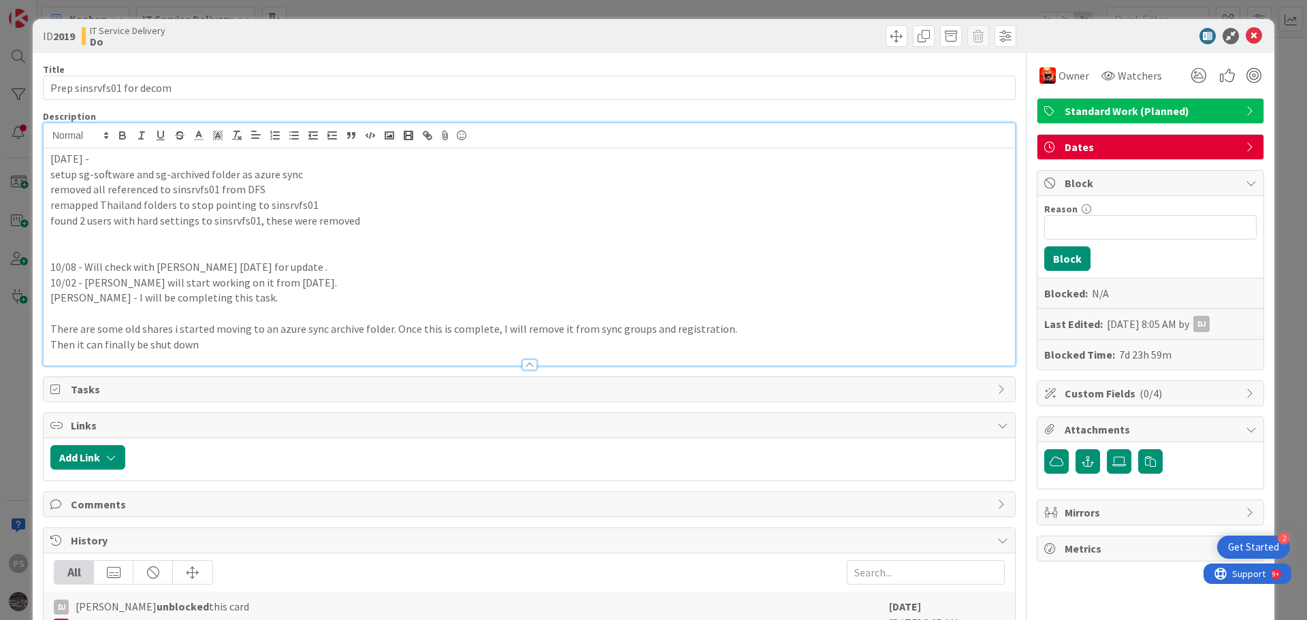
click at [312, 152] on div "[DATE] - setup sg-software and sg-archived folder as azure sync removed all ref…" at bounding box center [529, 256] width 971 height 217
click at [1238, 44] on div "ID 2019 IT Service Delivery Do" at bounding box center [653, 36] width 1241 height 34
click at [1245, 39] on icon at bounding box center [1253, 36] width 16 height 16
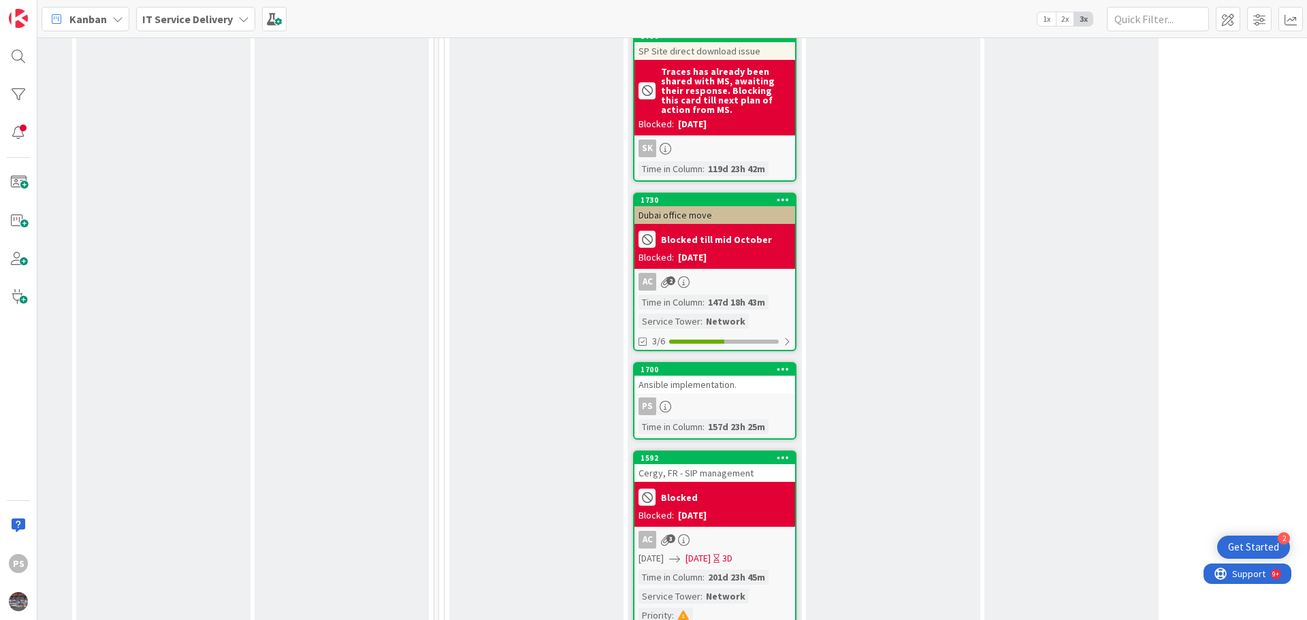
scroll to position [3879, 506]
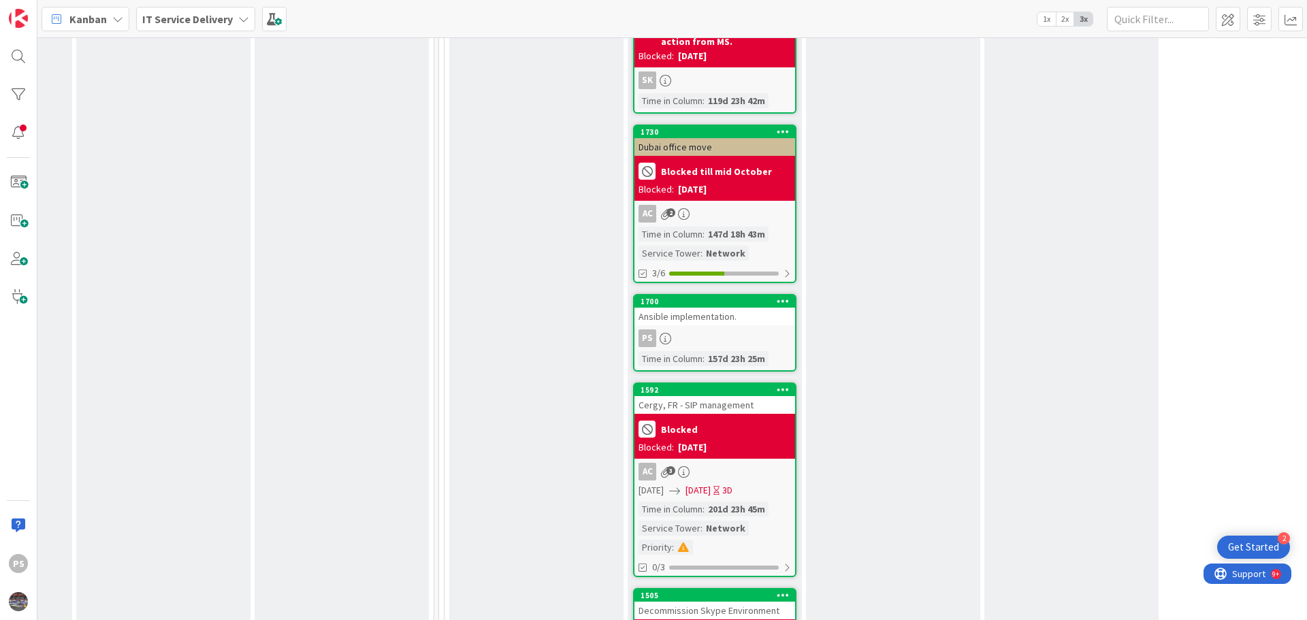
click at [747, 308] on div "Ansible implementation." at bounding box center [714, 317] width 161 height 18
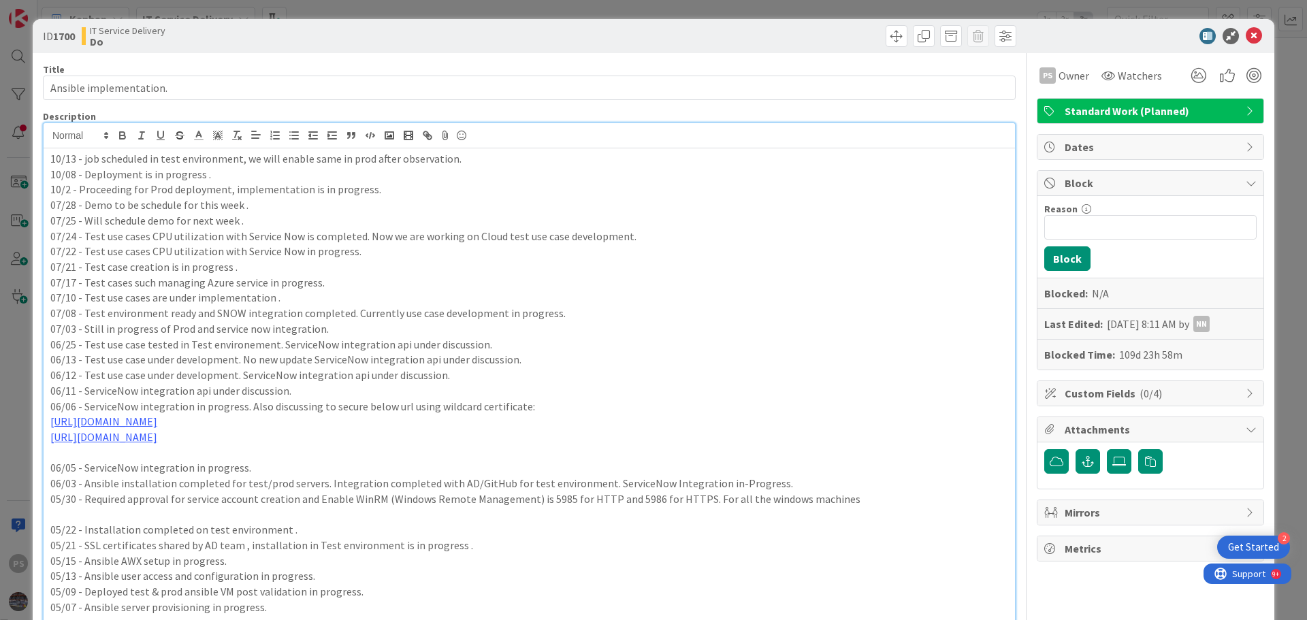
click at [108, 141] on div "10/13 - job scheduled in test environment, we will enable same in prod after ob…" at bounding box center [529, 376] width 971 height 506
click at [212, 164] on p "10/13 - job scheduled in test environment, we will enable same in prod after ob…" at bounding box center [529, 159] width 958 height 16
click at [288, 163] on p "10/13 - job scheduled in test environment, we will enable same in prod after ob…" at bounding box center [529, 159] width 958 height 16
click at [1245, 37] on icon at bounding box center [1253, 36] width 16 height 16
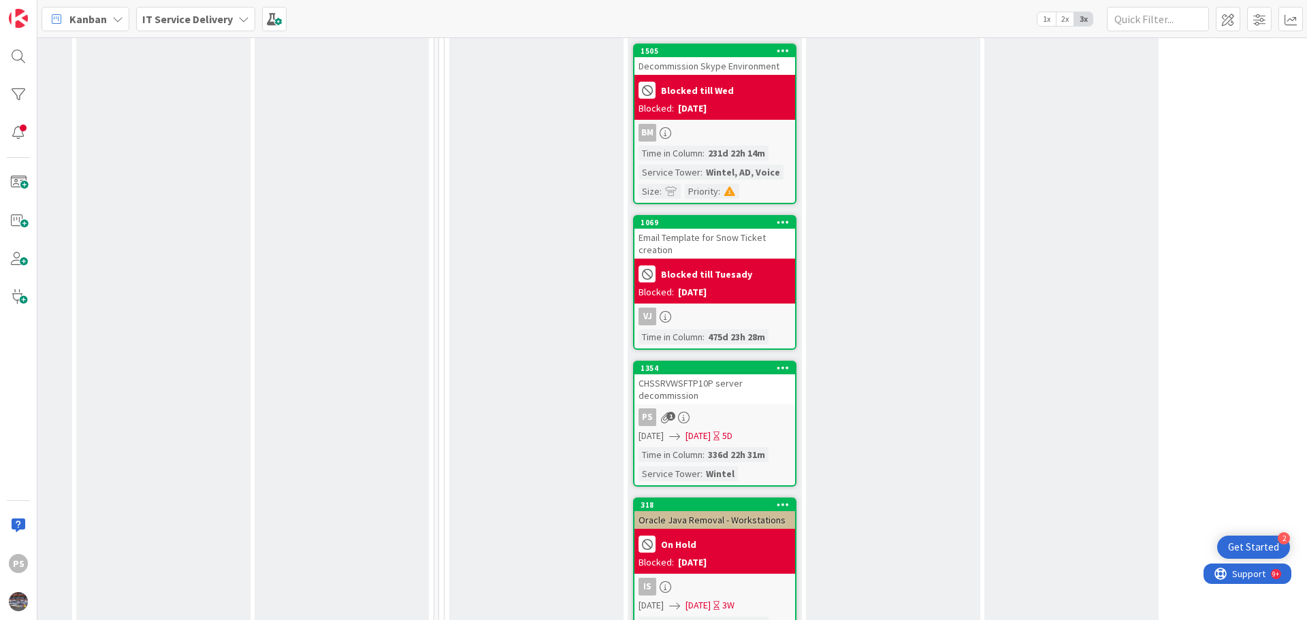
scroll to position [4492, 506]
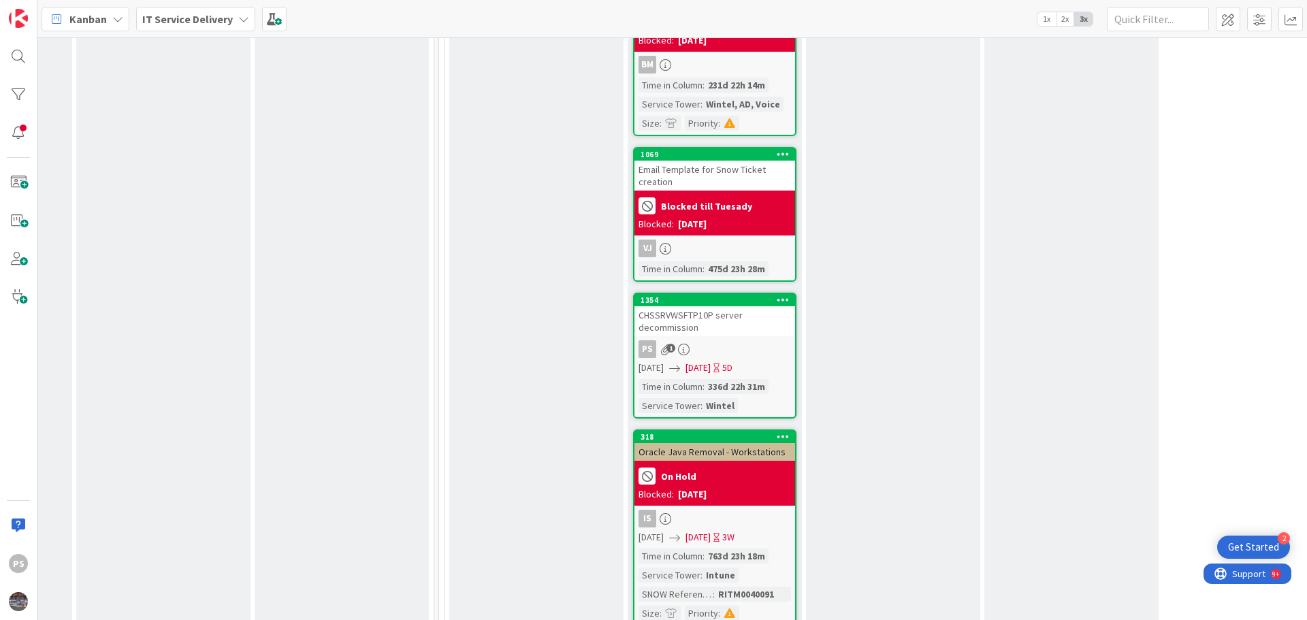
click at [723, 306] on div "CHSSRVWSFTP10P server decommission" at bounding box center [714, 321] width 161 height 30
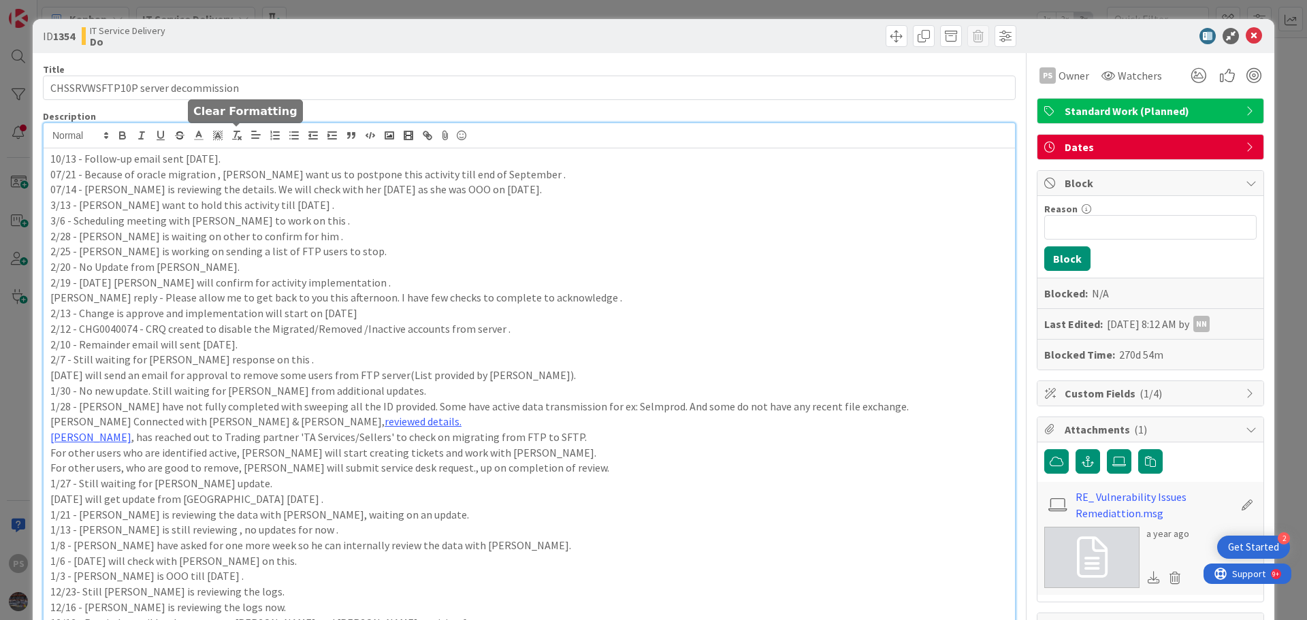
click at [228, 142] on div "10/13 - Follow-up email sent [DATE]. 07/21 - Because of oracle migration , [PER…" at bounding box center [529, 592] width 971 height 938
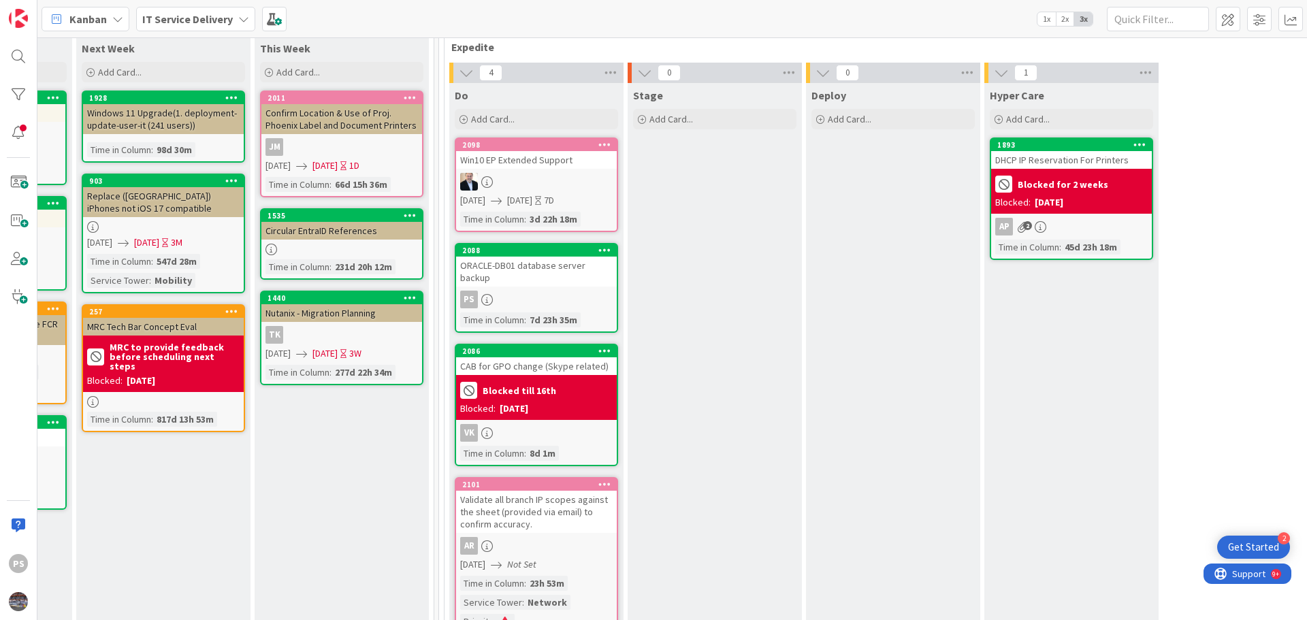
scroll to position [0, 506]
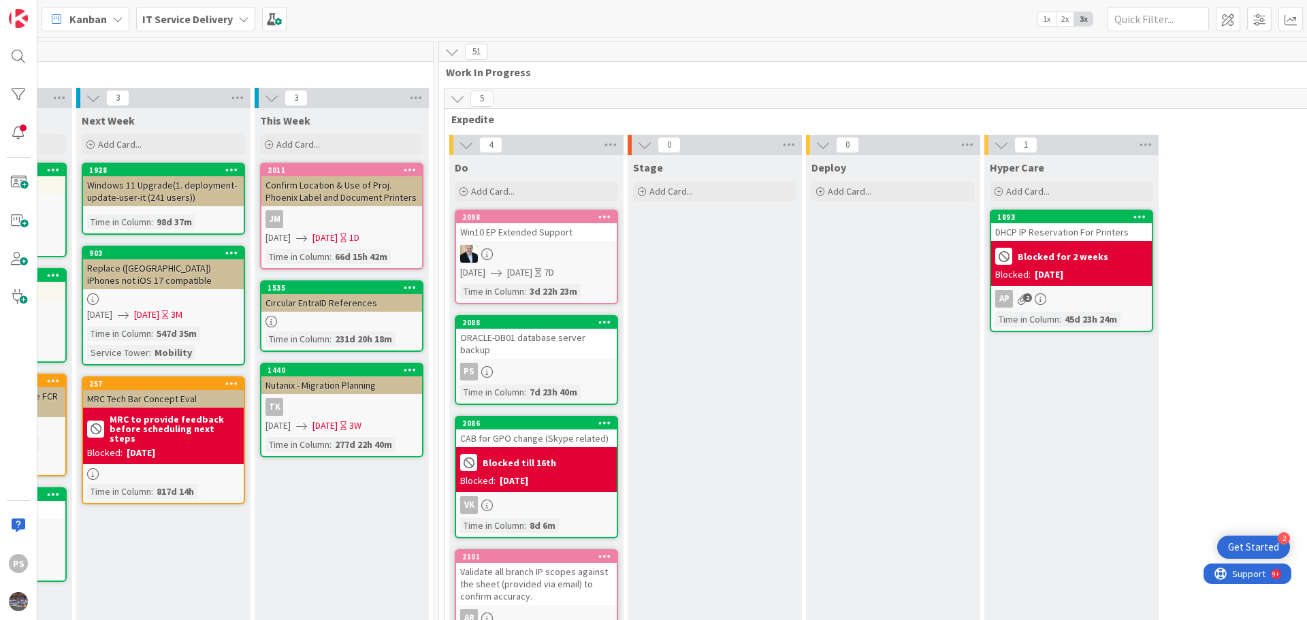
drag, startPoint x: 311, startPoint y: 4, endPoint x: 761, endPoint y: 402, distance: 600.7
click at [762, 396] on div "Stage Add Card..." at bounding box center [714, 436] width 174 height 562
